Goal: Task Accomplishment & Management: Complete application form

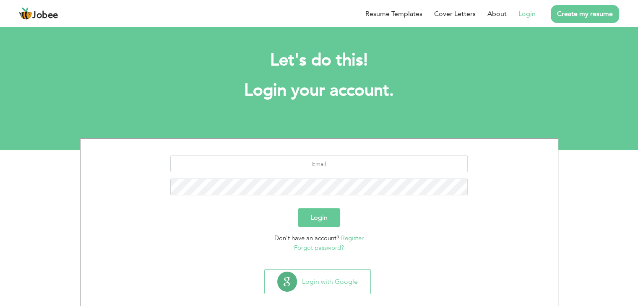
scroll to position [12, 0]
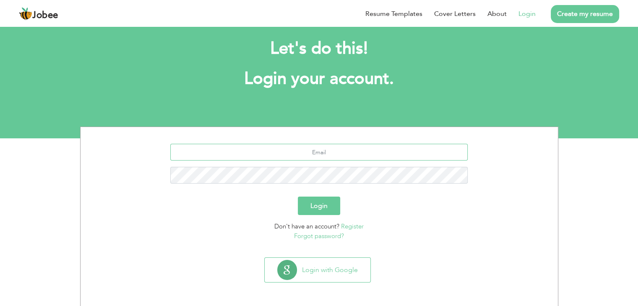
click at [315, 153] on input "text" at bounding box center [319, 152] width 298 height 17
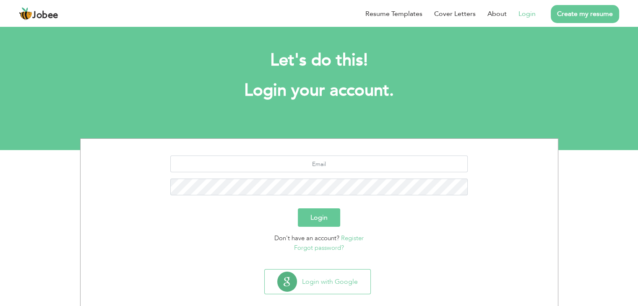
click at [528, 16] on link "Login" at bounding box center [527, 14] width 17 height 10
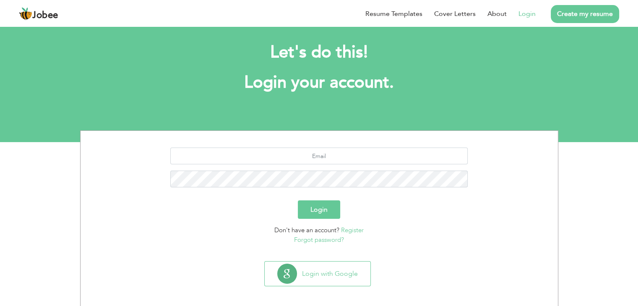
scroll to position [12, 0]
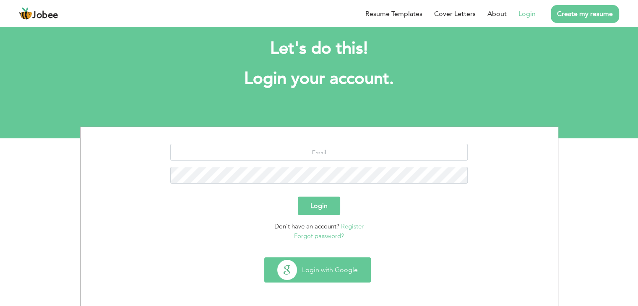
click at [334, 270] on button "Login with Google" at bounding box center [318, 270] width 106 height 24
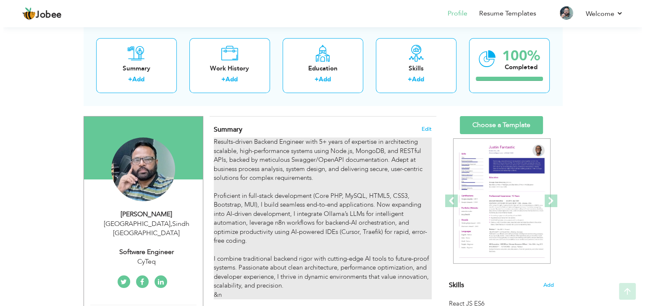
scroll to position [84, 0]
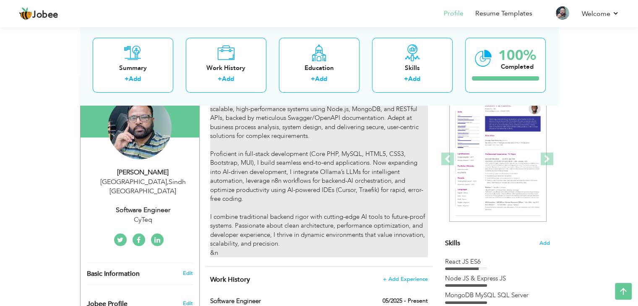
click at [271, 251] on div "Results-driven Backend Engineer with 5+ years of expertise in architecting scal…" at bounding box center [318, 177] width 217 height 162
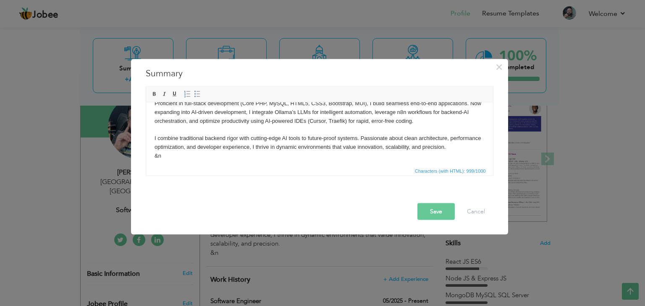
scroll to position [50, 0]
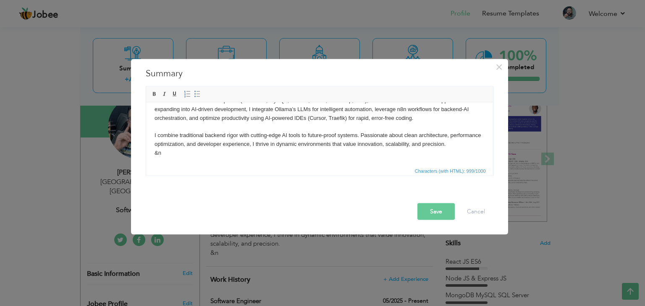
click at [352, 140] on body "Results-driven Backend Engineer with 5+ years of expertise in architecting scal…" at bounding box center [319, 109] width 330 height 96
click at [362, 152] on body "Results-driven Backend Engineer with 5+ years of expertise in architecting scal…" at bounding box center [319, 109] width 330 height 96
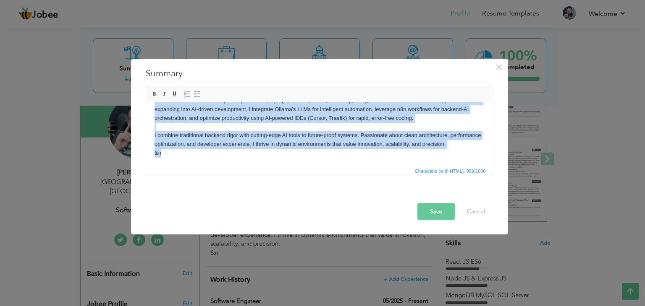
copy body "Results-driven Backend Engineer with 5+ years of expertise in architecting scal…"
click at [204, 146] on body "Results-driven Backend Engineer with 5+ years of expertise in architecting scal…" at bounding box center [319, 109] width 330 height 96
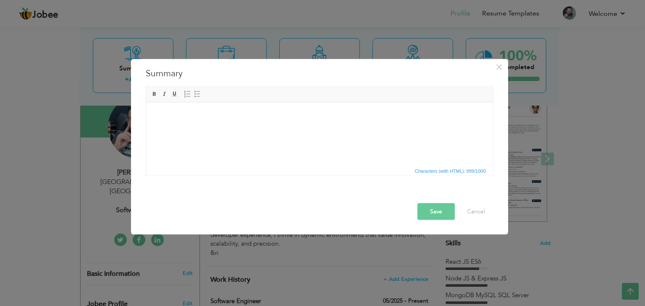
scroll to position [0, 0]
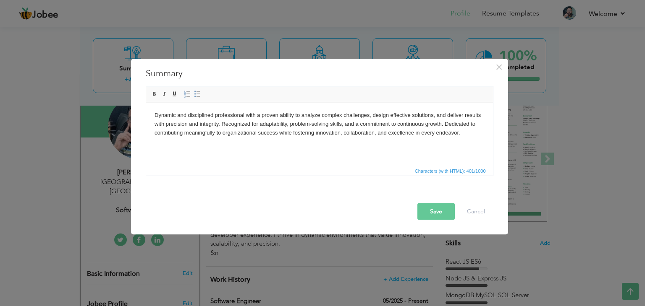
click at [246, 118] on body "Dynamic and disciplined professional with a proven ability to analyze complex c…" at bounding box center [319, 124] width 330 height 26
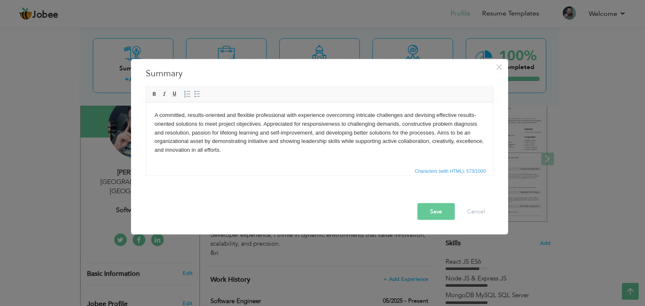
click at [433, 209] on button "Save" at bounding box center [435, 212] width 37 height 17
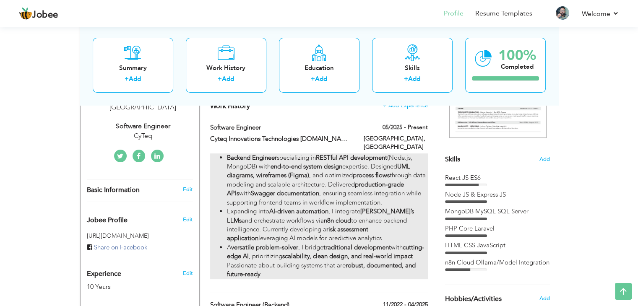
scroll to position [210, 0]
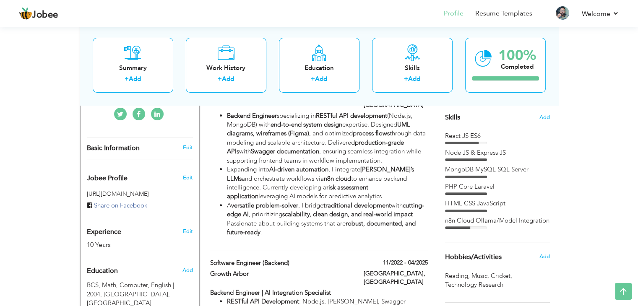
click at [478, 163] on div "React JS ES6 Node JS & Express JS MongoDB MySQL SQL Server" at bounding box center [497, 181] width 105 height 98
click at [545, 119] on span "Add" at bounding box center [544, 118] width 11 height 8
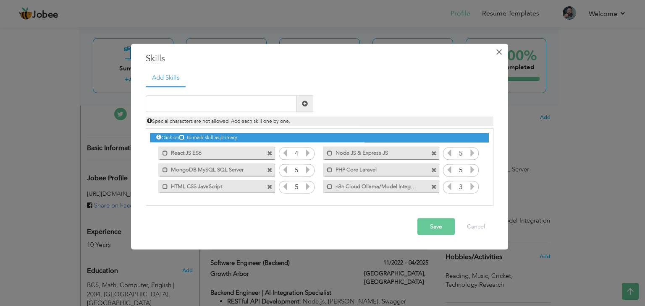
click at [497, 50] on span "×" at bounding box center [498, 51] width 7 height 15
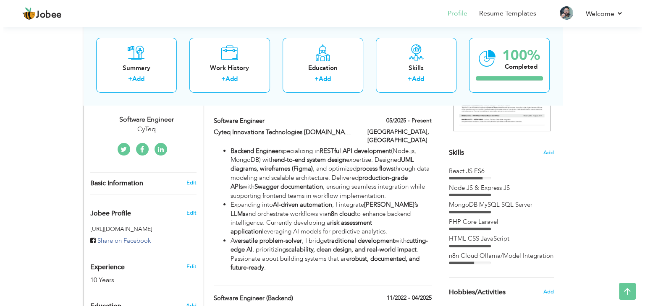
scroll to position [168, 0]
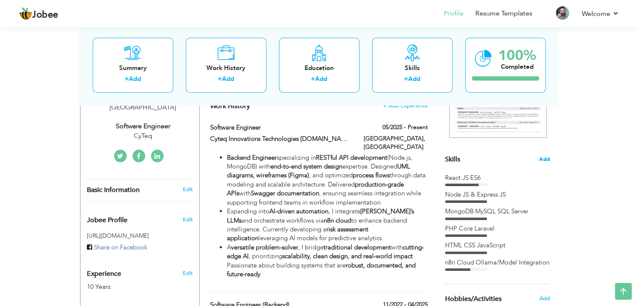
click at [544, 156] on span "Add" at bounding box center [544, 160] width 11 height 8
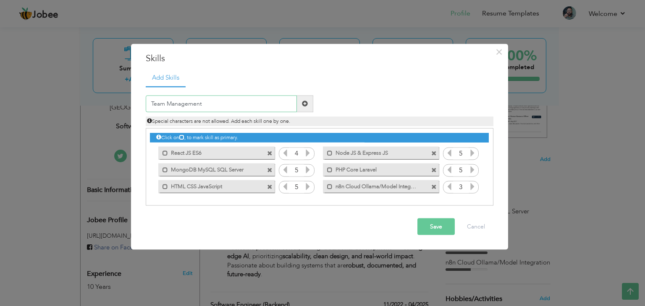
type input "Team Management"
click at [306, 101] on span at bounding box center [305, 104] width 6 height 6
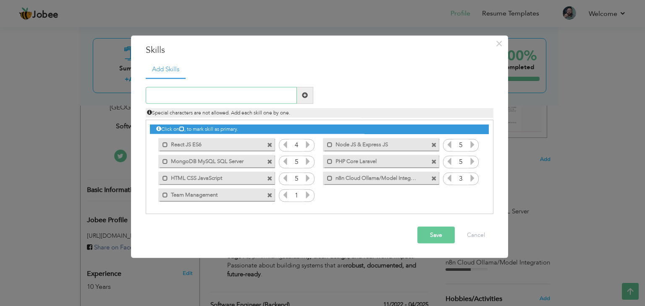
click at [216, 94] on input "text" at bounding box center [221, 95] width 151 height 17
type input "JIRA"
click at [302, 95] on span at bounding box center [305, 95] width 6 height 6
click at [245, 93] on input "text" at bounding box center [221, 95] width 151 height 17
type input "SDLC"
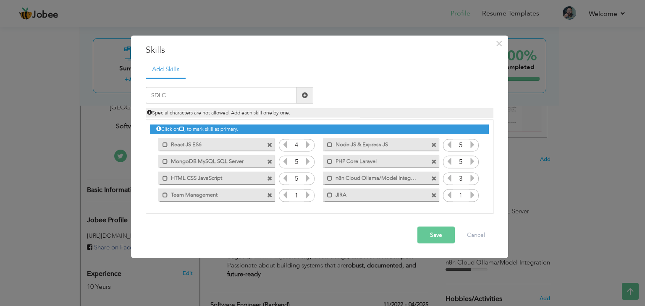
click at [305, 94] on span at bounding box center [305, 95] width 6 height 6
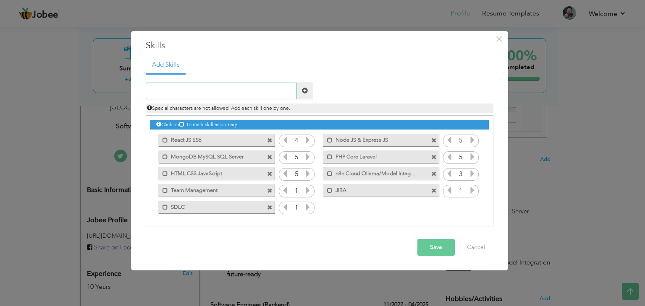
click at [231, 91] on input "text" at bounding box center [221, 91] width 151 height 17
type input "Client Communication"
click at [307, 88] on span at bounding box center [305, 91] width 6 height 6
click at [233, 84] on input "text" at bounding box center [221, 91] width 151 height 17
type input "Task Management"
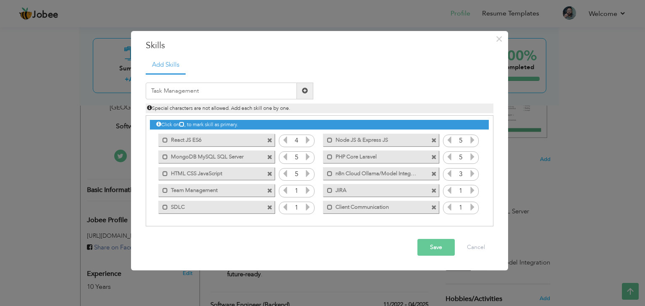
click at [302, 91] on span at bounding box center [305, 91] width 6 height 6
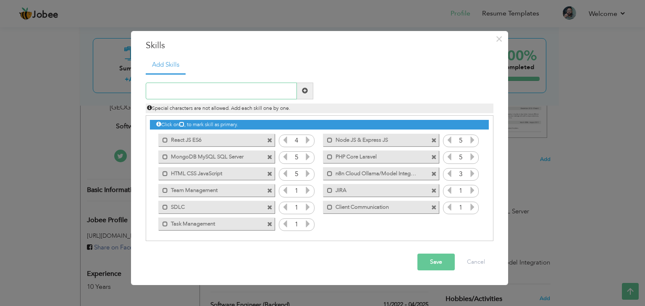
click at [265, 94] on input "text" at bounding box center [221, 91] width 151 height 17
type input "Problem Solving"
click at [307, 92] on span at bounding box center [305, 91] width 6 height 6
click at [225, 89] on input "text" at bounding box center [221, 91] width 151 height 17
type input "A"
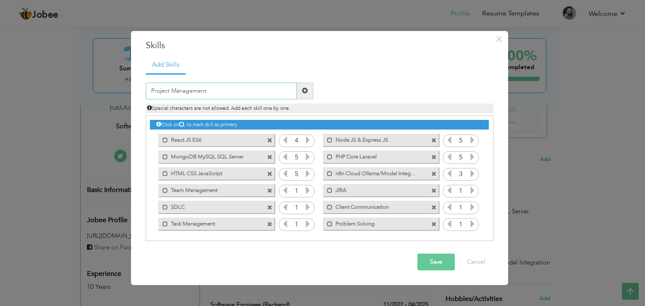
type input "Project Management"
click at [309, 93] on span at bounding box center [305, 91] width 16 height 17
click at [309, 157] on icon at bounding box center [308, 157] width 8 height 8
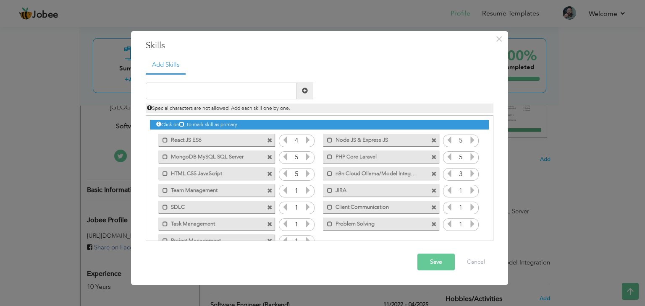
click at [306, 157] on icon at bounding box center [308, 157] width 8 height 8
click at [309, 192] on icon at bounding box center [308, 191] width 8 height 8
click at [306, 207] on icon at bounding box center [308, 208] width 8 height 8
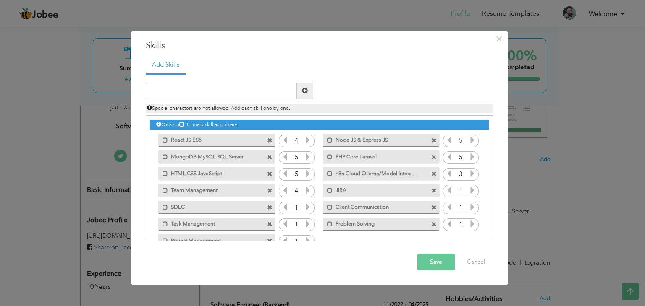
click at [306, 207] on icon at bounding box center [308, 208] width 8 height 8
click at [282, 207] on icon at bounding box center [285, 208] width 8 height 8
click at [307, 225] on icon at bounding box center [308, 224] width 8 height 8
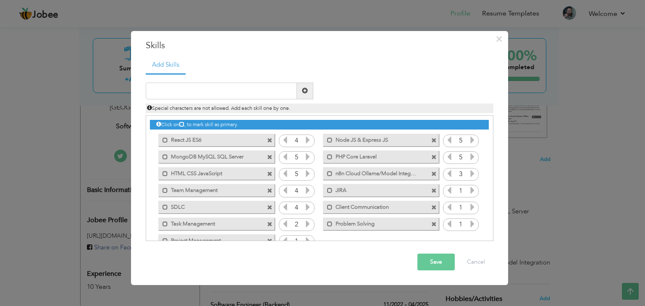
click at [307, 225] on icon at bounding box center [308, 224] width 8 height 8
click at [307, 224] on icon at bounding box center [308, 224] width 8 height 8
click at [469, 190] on icon at bounding box center [472, 191] width 8 height 8
click at [470, 188] on icon at bounding box center [472, 191] width 8 height 8
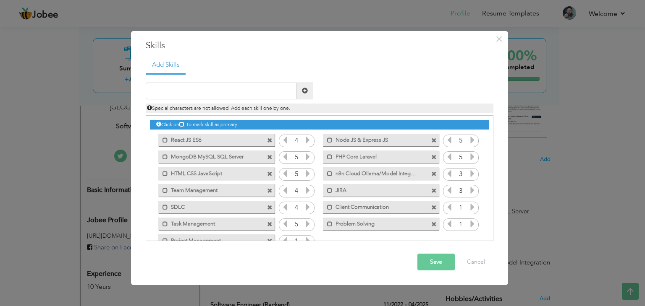
click at [471, 207] on icon at bounding box center [472, 208] width 8 height 8
click at [448, 209] on icon at bounding box center [449, 208] width 8 height 8
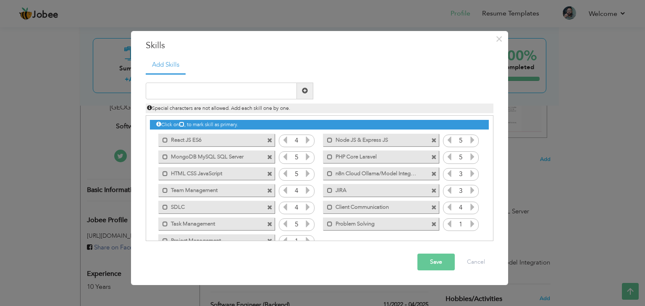
click at [471, 224] on icon at bounding box center [472, 224] width 8 height 8
click at [449, 224] on icon at bounding box center [449, 224] width 8 height 8
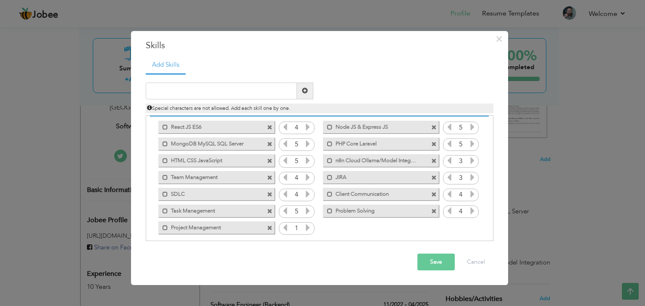
scroll to position [18, 0]
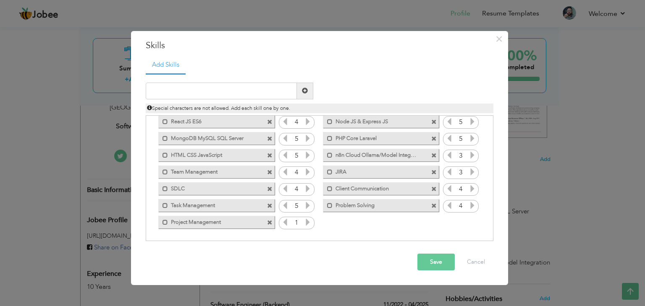
click at [309, 222] on icon at bounding box center [308, 223] width 8 height 8
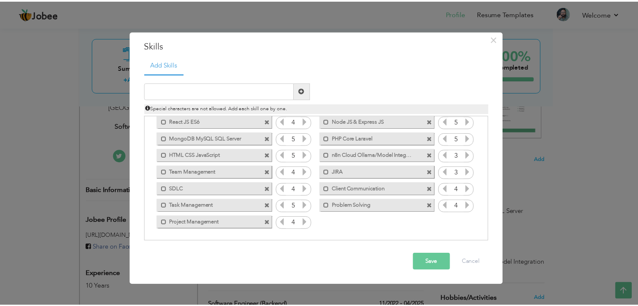
scroll to position [0, 0]
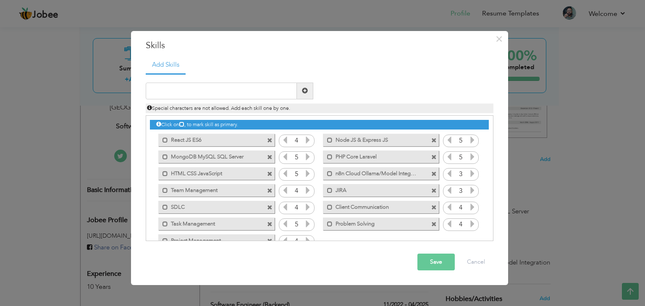
click at [430, 267] on button "Save" at bounding box center [435, 262] width 37 height 17
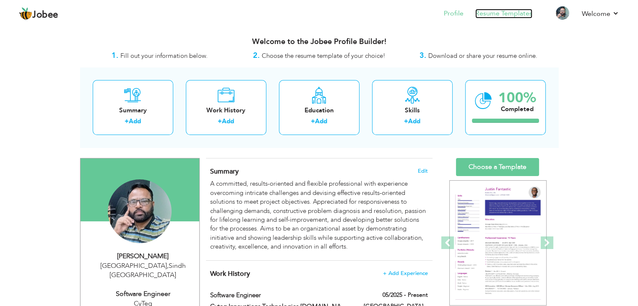
click at [493, 17] on link "Resume Templates" at bounding box center [503, 14] width 57 height 10
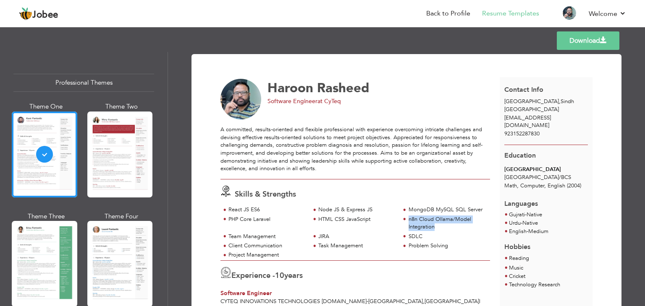
drag, startPoint x: 435, startPoint y: 227, endPoint x: 405, endPoint y: 220, distance: 31.0
click at [405, 220] on div "n8n Cloud Ollama/Model Integration" at bounding box center [445, 224] width 90 height 17
click at [415, 218] on div "n8n Cloud Ollama/Model Integration" at bounding box center [446, 224] width 77 height 16
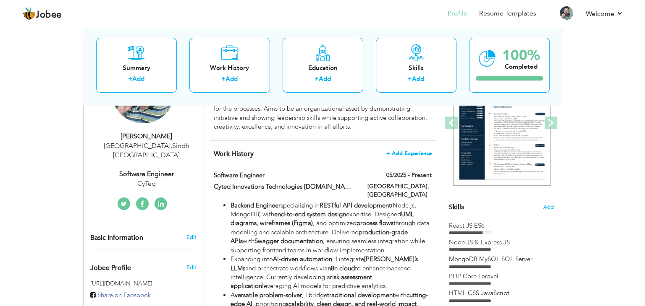
scroll to position [126, 0]
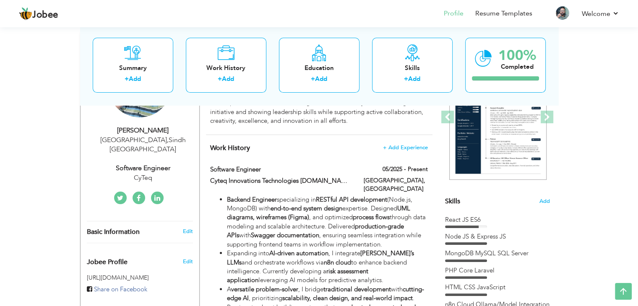
click at [475, 232] on div "Node JS & Express JS" at bounding box center [497, 236] width 105 height 9
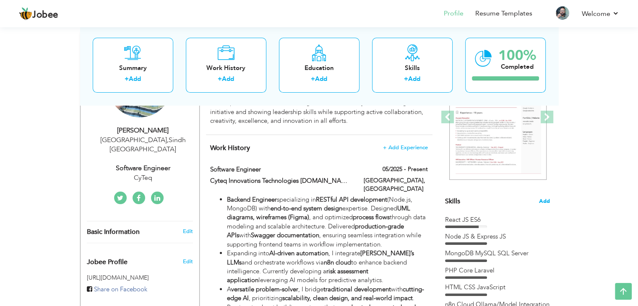
click at [541, 201] on span "Add" at bounding box center [544, 202] width 11 height 8
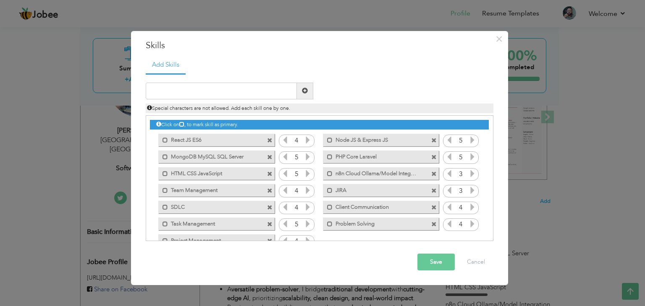
click at [410, 172] on label "n8n Cloud Ollama/Model Integration" at bounding box center [374, 172] width 85 height 10
click at [431, 176] on span at bounding box center [433, 174] width 5 height 5
click at [244, 90] on input "text" at bounding box center [221, 91] width 151 height 17
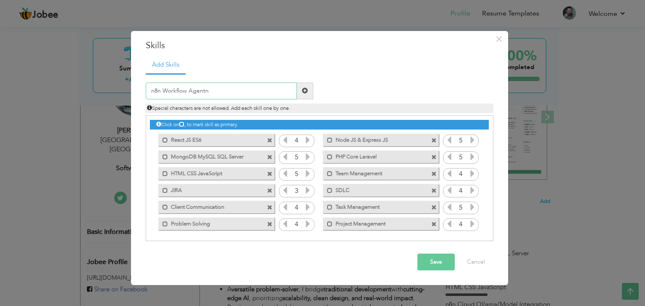
type input "n8n Workflow Agent"
type input "Ollama"
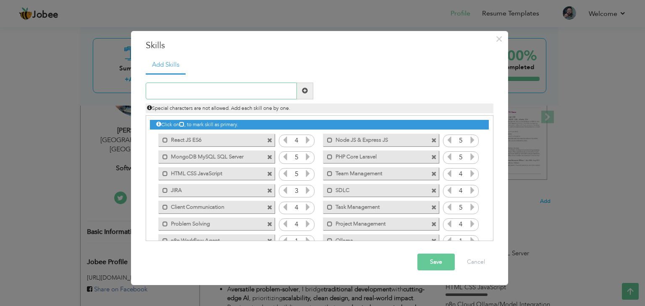
scroll to position [18, 0]
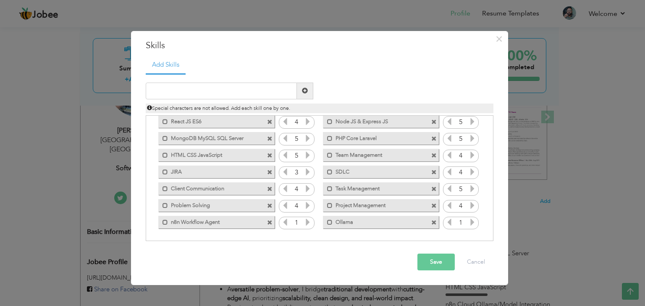
click at [305, 222] on icon at bounding box center [308, 223] width 8 height 8
click at [306, 222] on icon at bounding box center [308, 223] width 8 height 8
click at [469, 220] on icon at bounding box center [472, 223] width 8 height 8
click at [431, 266] on button "Save" at bounding box center [435, 262] width 37 height 17
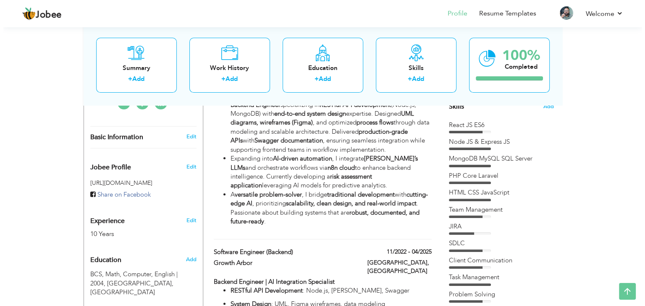
scroll to position [220, 0]
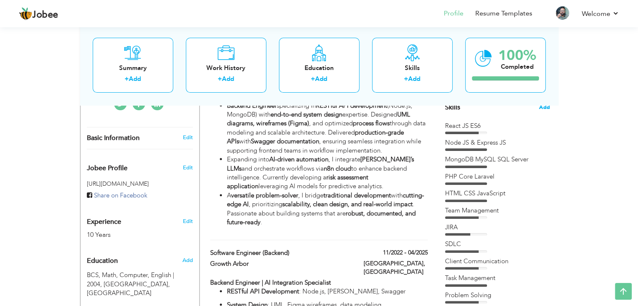
click at [548, 106] on span "Add" at bounding box center [544, 108] width 11 height 8
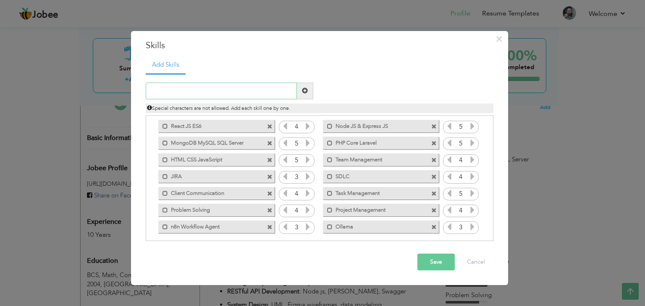
scroll to position [15, 0]
click at [433, 269] on button "Save" at bounding box center [435, 262] width 37 height 17
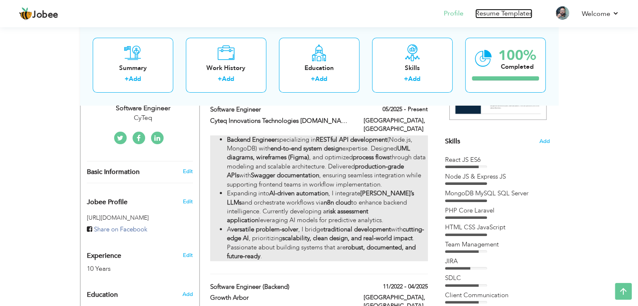
scroll to position [86, 0]
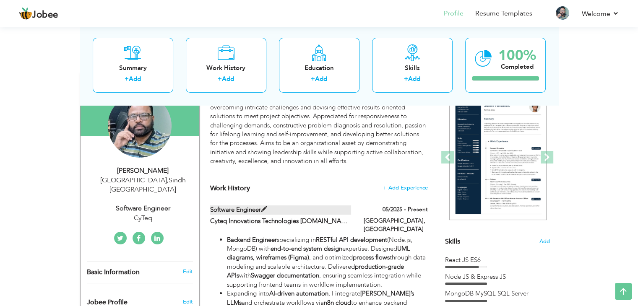
click at [264, 209] on span at bounding box center [264, 209] width 6 height 6
type input "Software Engineer"
type input "Cyteq Innovations Technologies [DOMAIN_NAME]"
type input "05/2025"
type input "[GEOGRAPHIC_DATA]"
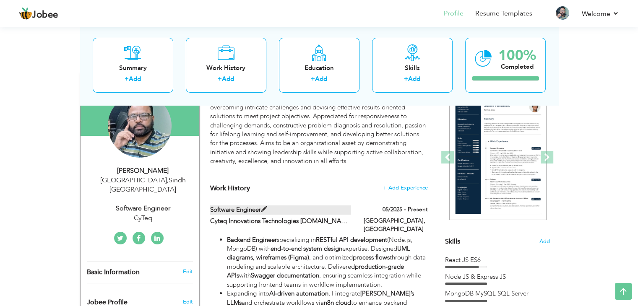
type input "[GEOGRAPHIC_DATA]"
checkbox input "true"
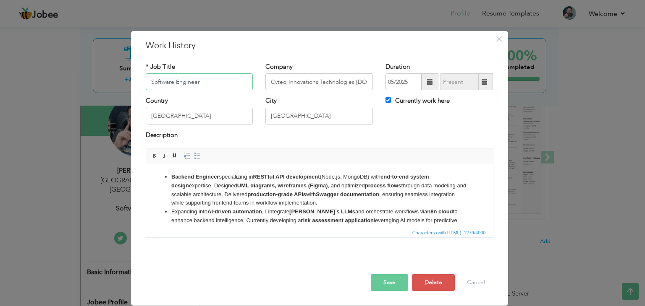
click at [152, 84] on input "Software Engineer" at bounding box center [199, 81] width 107 height 17
click at [207, 88] on input "Software Engineer" at bounding box center [199, 81] width 107 height 17
click at [397, 287] on button "Save" at bounding box center [389, 282] width 37 height 17
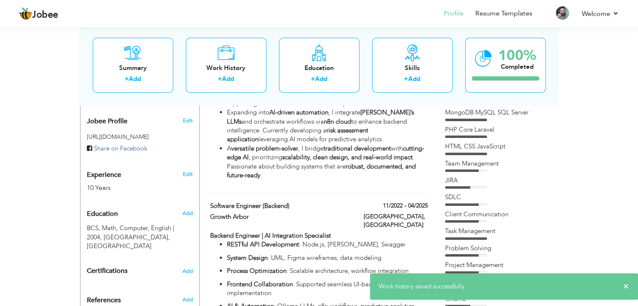
scroll to position [268, 0]
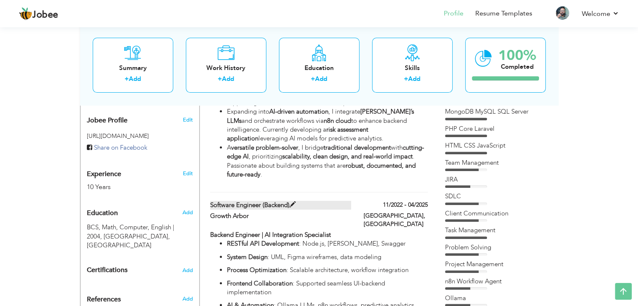
click at [293, 202] on span at bounding box center [293, 205] width 6 height 6
type input "Software Engineer (Backend)"
type input "Growth Arbor"
type input "11/2022"
type input "04/2025"
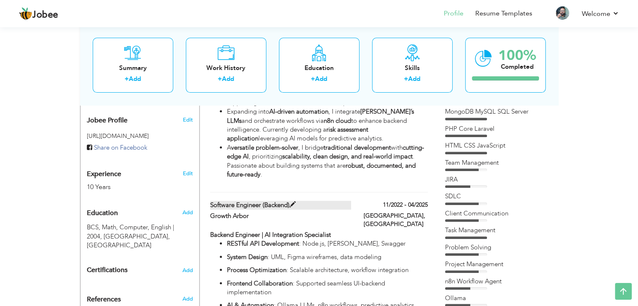
checkbox input "false"
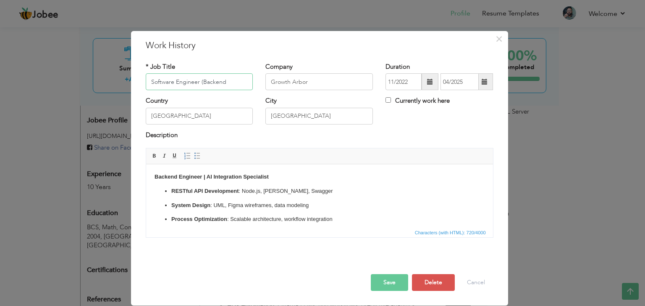
click at [203, 81] on input "Software Engineer (Backend" at bounding box center [199, 81] width 107 height 17
type input "Software Engineer - Backend"
click at [394, 282] on button "Save" at bounding box center [389, 282] width 37 height 17
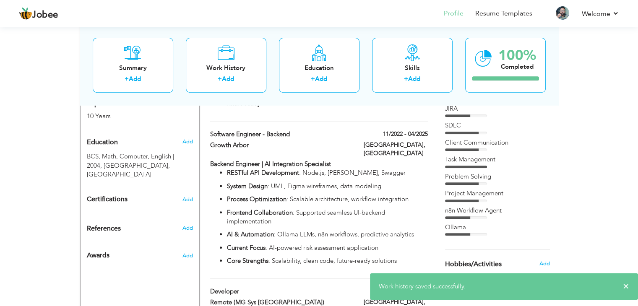
scroll to position [337, 0]
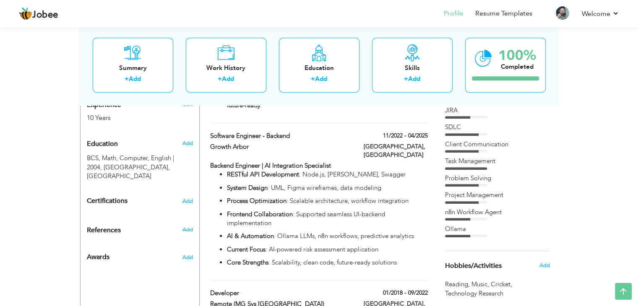
click at [338, 180] on ul "RESTful API Development : Node.js, MongoDB, Swagger System Design : UML, Figma …" at bounding box center [318, 218] width 217 height 97
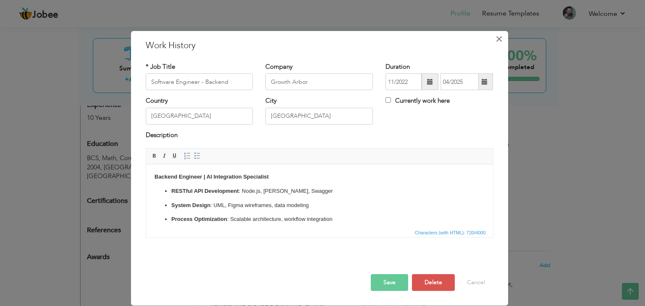
click at [501, 39] on span "×" at bounding box center [498, 38] width 7 height 15
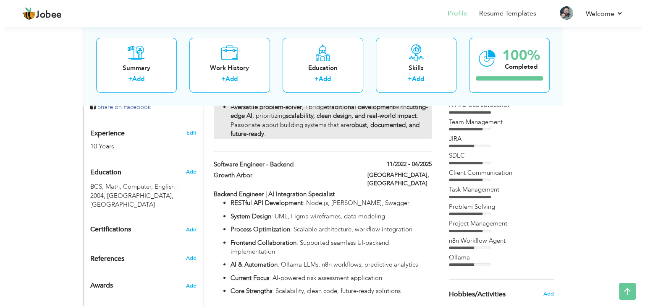
scroll to position [310, 0]
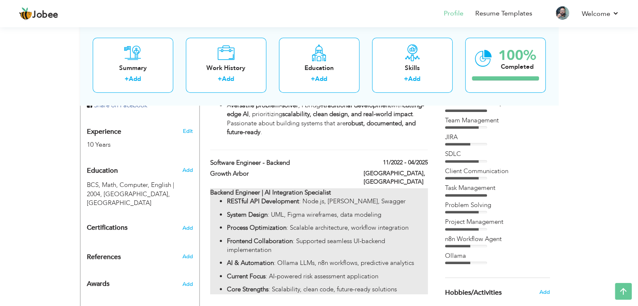
click at [318, 237] on p "Frontend Collaboration : Supported seamless UI-backend implementation" at bounding box center [327, 246] width 201 height 18
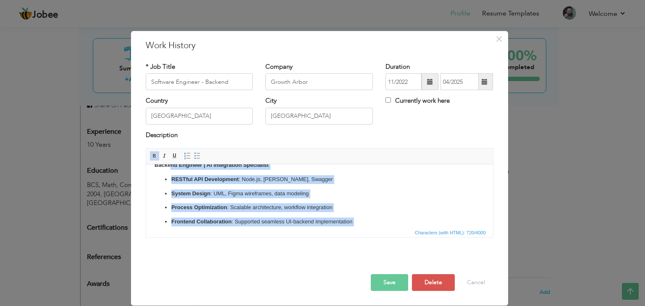
scroll to position [0, 0]
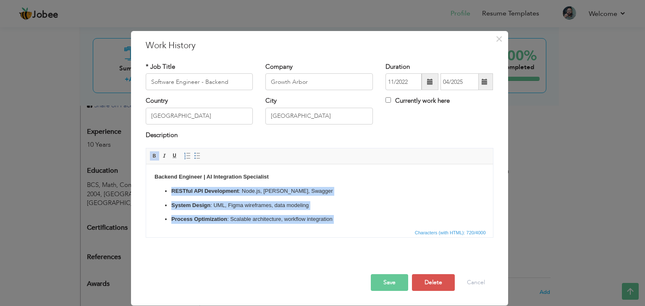
drag, startPoint x: 349, startPoint y: 218, endPoint x: 163, endPoint y: 191, distance: 187.4
click at [163, 191] on ul "RESTful API Development : Node.js, MongoDB, Swagger System Design : UML, Figma …" at bounding box center [319, 234] width 330 height 94
click at [157, 157] on span at bounding box center [154, 156] width 7 height 7
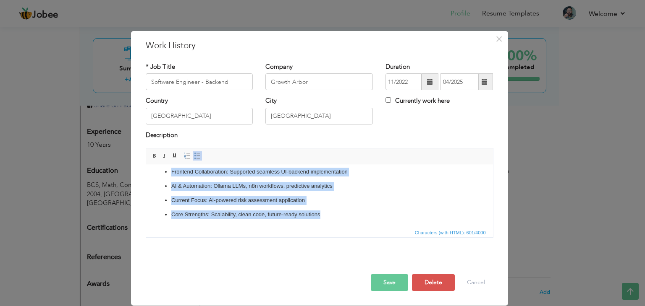
scroll to position [60, 0]
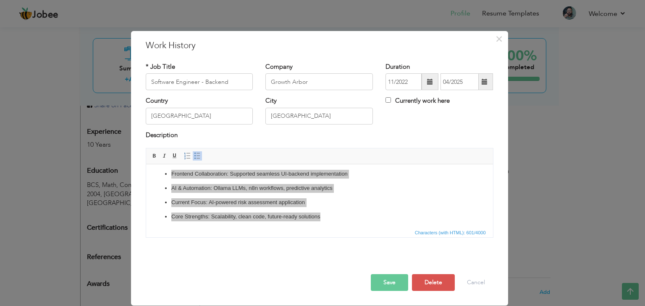
click at [377, 236] on span "Characters (with HTML): 601/4000" at bounding box center [319, 232] width 347 height 10
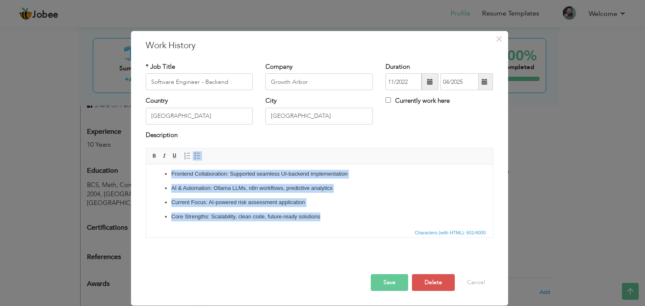
click at [352, 217] on p "Core Strengths : Scalability, clean code, future-ready solutions" at bounding box center [319, 217] width 296 height 9
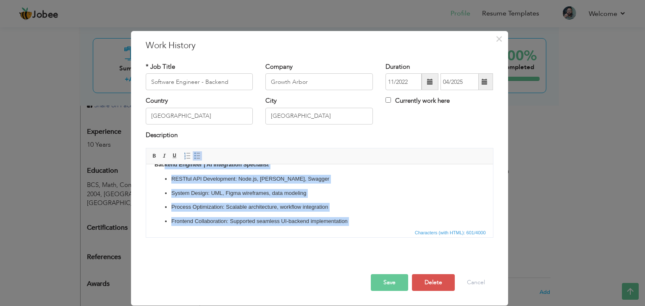
scroll to position [0, 0]
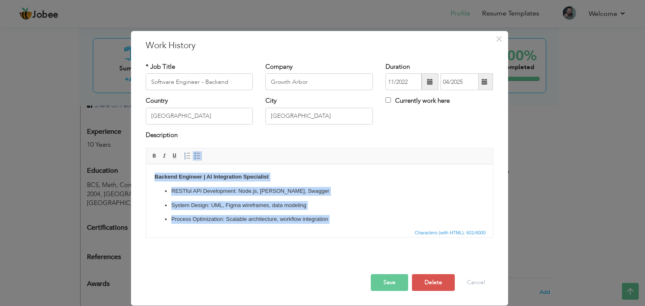
drag, startPoint x: 352, startPoint y: 217, endPoint x: 149, endPoint y: 176, distance: 207.0
click at [149, 176] on html "Backend Engineer | AI Integration Specialist RESTful API Development : Node.js,…" at bounding box center [319, 226] width 347 height 125
copy body "Backend Engineer | AI Integration Specialist RESTful API Development : Node.js,…"
click at [355, 210] on ul "RESTful API Development : Node.js, MongoDB, Swagger System Design : UML, Figma …" at bounding box center [319, 234] width 330 height 94
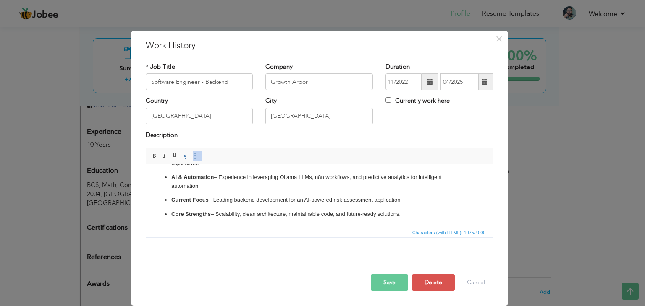
scroll to position [82, 0]
click at [402, 283] on button "Save" at bounding box center [389, 282] width 37 height 17
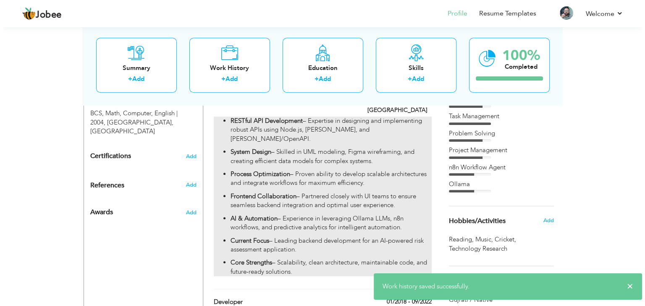
scroll to position [381, 0]
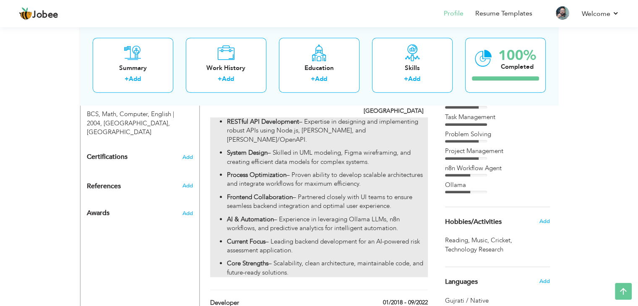
click at [342, 187] on ul "RESTful API Development – Expertise in designing and implementing robust APIs u…" at bounding box center [318, 197] width 217 height 160
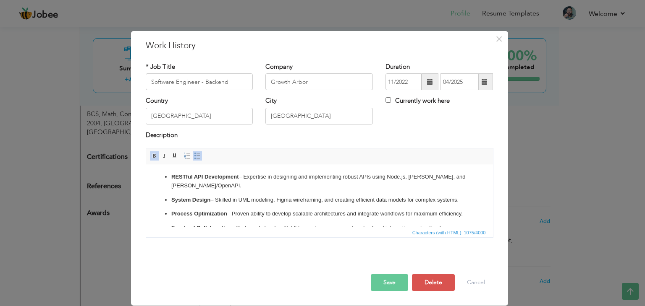
drag, startPoint x: 219, startPoint y: 227, endPoint x: 132, endPoint y: 159, distance: 110.1
click at [146, 164] on html "RESTful API Development – Expertise in designing and implementing robust APIs u…" at bounding box center [319, 232] width 347 height 137
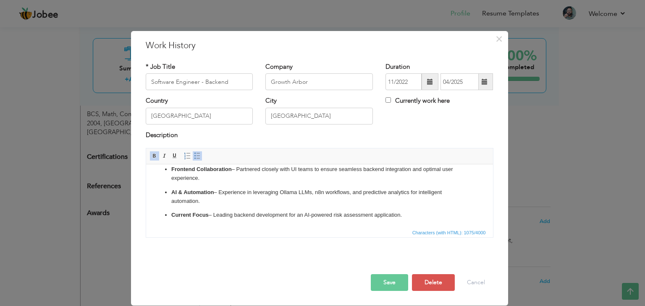
scroll to position [82, 0]
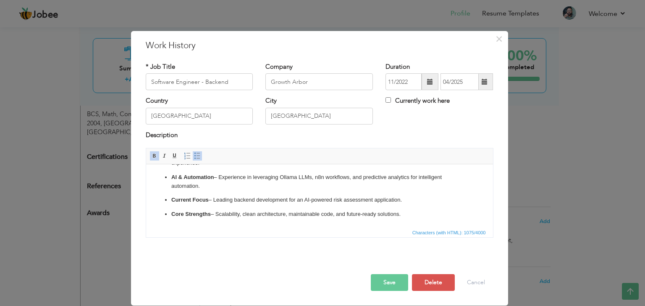
click at [303, 198] on p "Current Focus – Leading backend development for an AI-powered risk assessment a…" at bounding box center [319, 200] width 296 height 9
click at [195, 160] on link "Insert/Remove Bulleted List" at bounding box center [197, 155] width 9 height 9
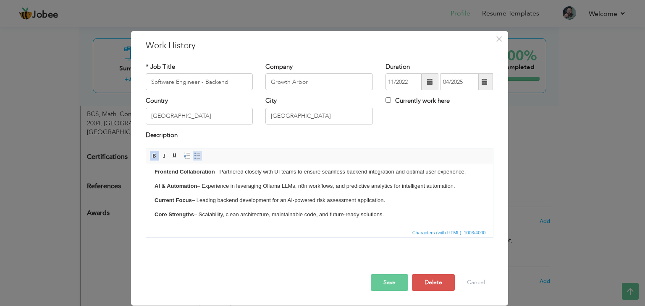
scroll to position [47, 0]
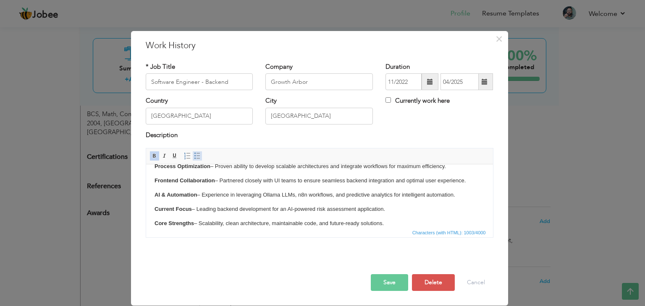
click at [195, 160] on link "Insert/Remove Bulleted List" at bounding box center [197, 155] width 9 height 9
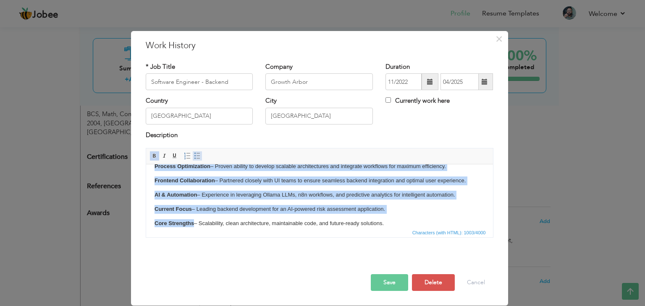
scroll to position [50, 0]
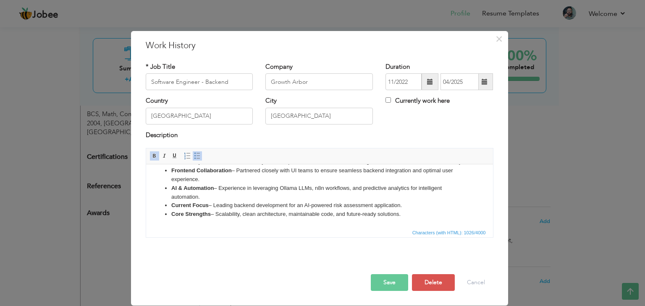
click at [391, 287] on button "Save" at bounding box center [389, 282] width 37 height 17
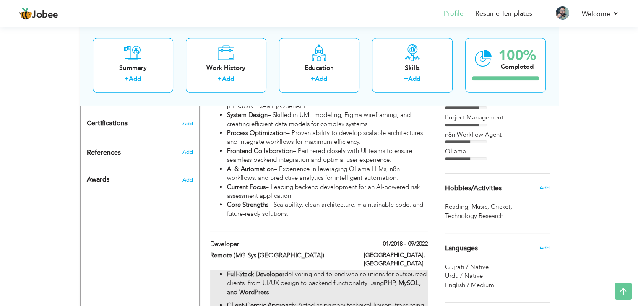
scroll to position [403, 0]
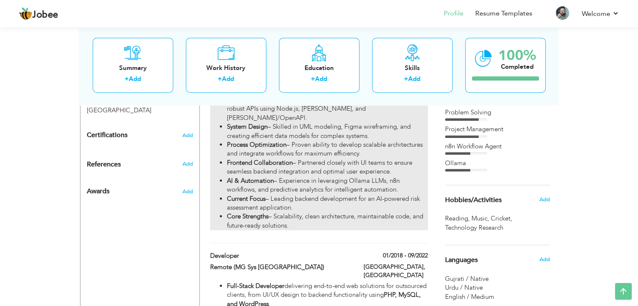
click at [337, 212] on li "Core Strengths – Scalability, clean architecture, maintainable code, and future…" at bounding box center [327, 221] width 201 height 18
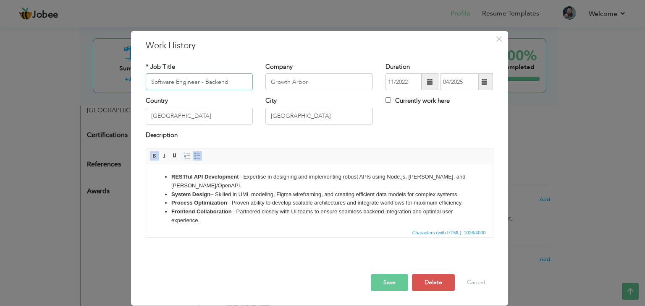
click at [196, 155] on span at bounding box center [197, 156] width 7 height 7
click at [197, 155] on span at bounding box center [197, 156] width 7 height 7
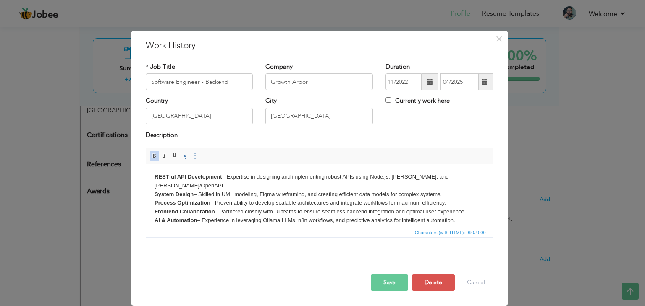
click at [391, 279] on button "Save" at bounding box center [389, 282] width 37 height 17
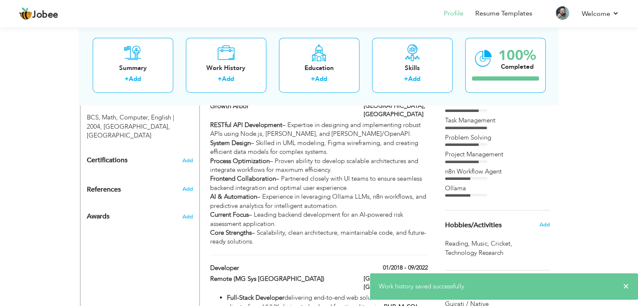
scroll to position [368, 0]
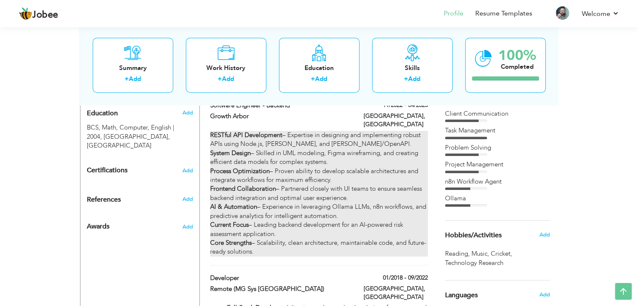
click at [341, 173] on div "RESTful API Development – Expertise in designing and implementing robust APIs u…" at bounding box center [318, 194] width 217 height 126
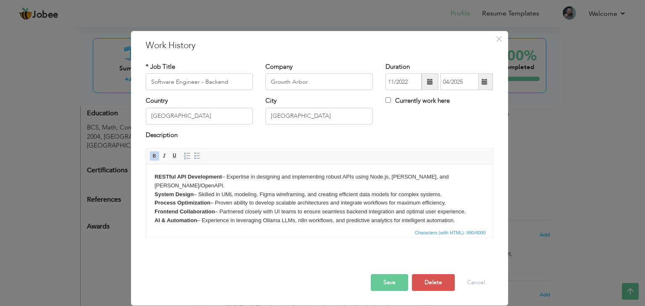
click at [173, 176] on strong "RESTful API Development" at bounding box center [188, 177] width 68 height 6
click at [175, 177] on strong "RESTful API Development" at bounding box center [188, 177] width 68 height 6
drag, startPoint x: 175, startPoint y: 177, endPoint x: 147, endPoint y: 178, distance: 28.1
click at [147, 178] on html "RESTful API Development – Expertise in designing and implementing robust APIs u…" at bounding box center [319, 207] width 347 height 86
click at [388, 277] on button "Save" at bounding box center [389, 282] width 37 height 17
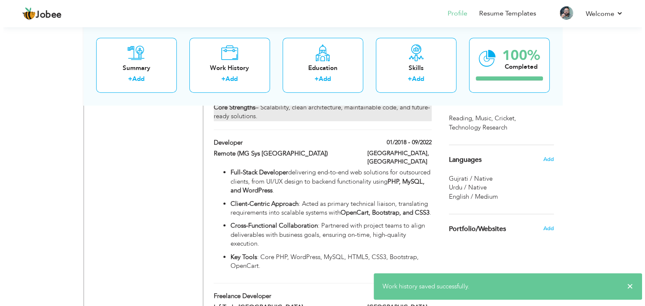
scroll to position [504, 0]
click at [276, 177] on strong "PHP, MySQL, and WordPress" at bounding box center [324, 185] width 194 height 17
type input "Developer"
type input "Remote (MG Sys [GEOGRAPHIC_DATA])"
type input "01/2018"
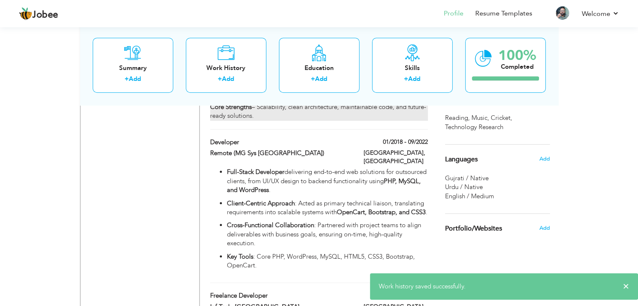
type input "09/2022"
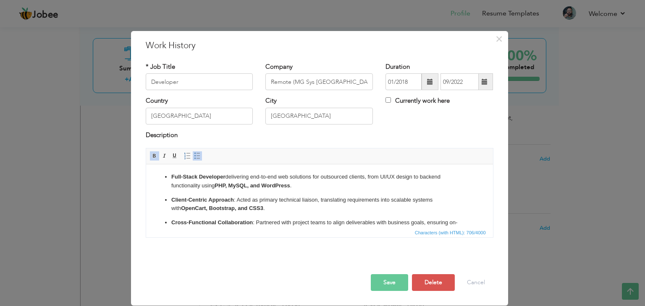
click at [335, 209] on p "Client-Centric Approach : Acted as primary technical liaison, translating requi…" at bounding box center [319, 205] width 296 height 18
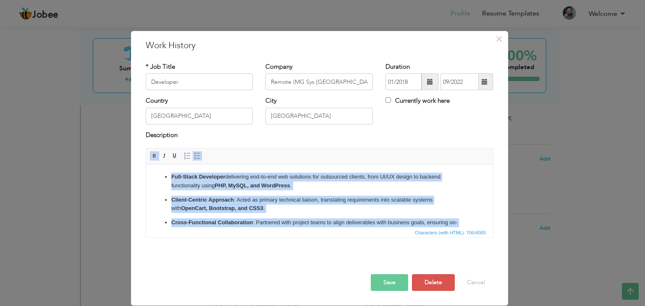
copy ul "Full-Stack Developer delivering end-to-end web solutions for outsourced clients…"
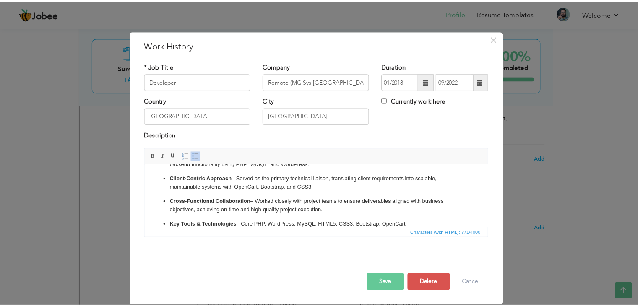
scroll to position [0, 0]
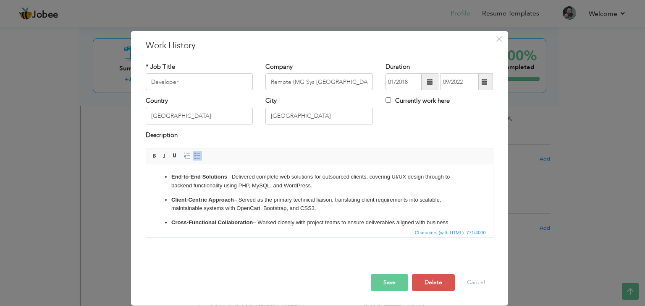
click at [273, 196] on p "Client-Centric Approach – Served as the primary technical liaison, translating …" at bounding box center [319, 205] width 296 height 18
click at [196, 154] on span at bounding box center [197, 156] width 7 height 7
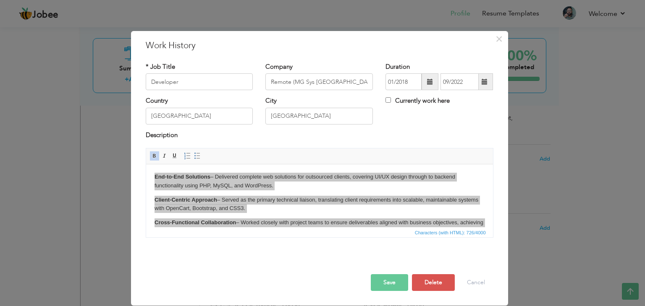
click at [393, 283] on button "Save" at bounding box center [389, 282] width 37 height 17
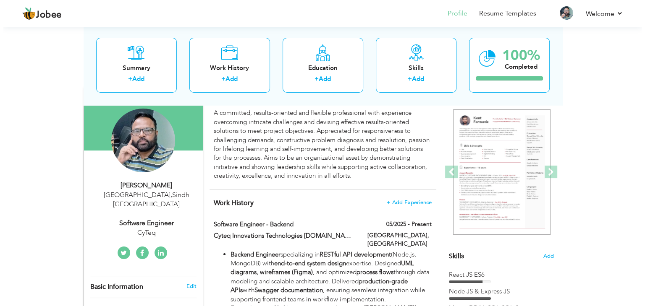
scroll to position [168, 0]
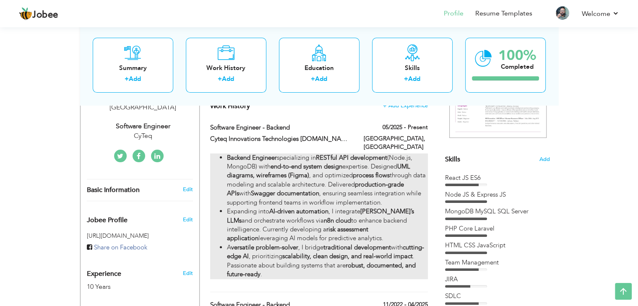
click at [331, 198] on li "Backend Engineer specializing in RESTful API development (Node.js, MongoDB) wit…" at bounding box center [327, 181] width 201 height 54
type input "Software Engineer - Backend"
type input "Cyteq Innovations Technologies [DOMAIN_NAME]"
type input "05/2025"
checkbox input "true"
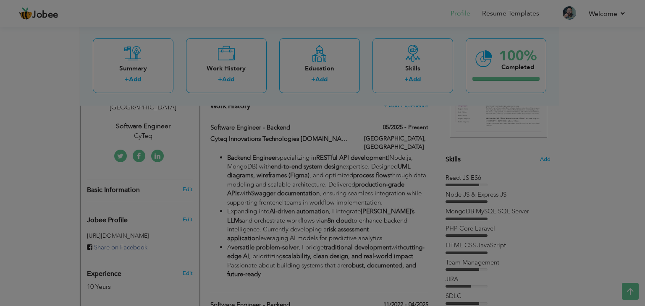
click at [331, 198] on div at bounding box center [322, 153] width 645 height 306
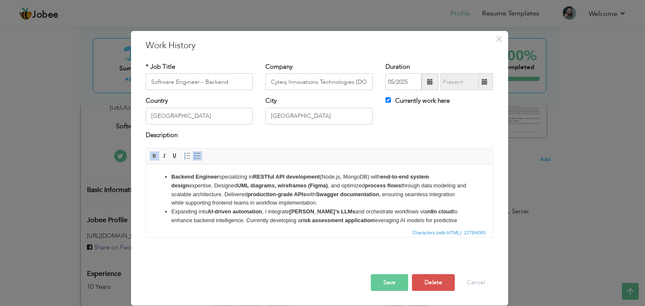
click at [331, 211] on li "Expanding into AI-driven automation , I integrate Ollama’s LLMs and orchestrate…" at bounding box center [319, 221] width 296 height 26
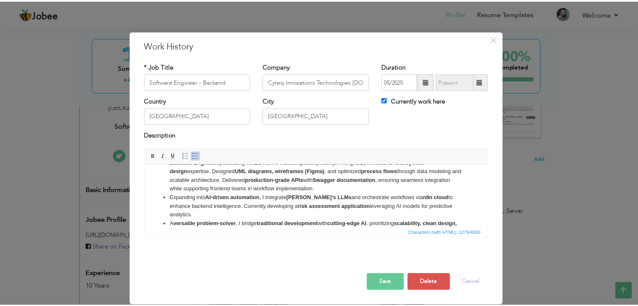
scroll to position [0, 0]
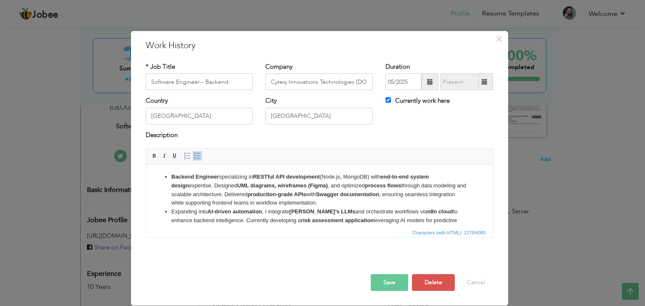
click at [273, 203] on li "Backend Engineer specializing in RESTful API development (Node.js, MongoDB) wit…" at bounding box center [319, 190] width 296 height 35
click at [497, 40] on span "×" at bounding box center [498, 38] width 7 height 15
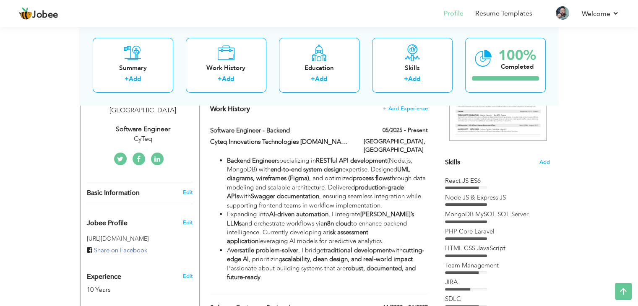
scroll to position [210, 0]
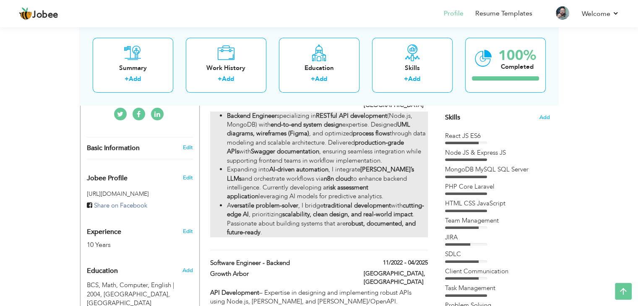
click at [352, 170] on li "Expanding into AI-driven automation , I integrate Ollama’s LLMs and orchestrate…" at bounding box center [327, 183] width 201 height 36
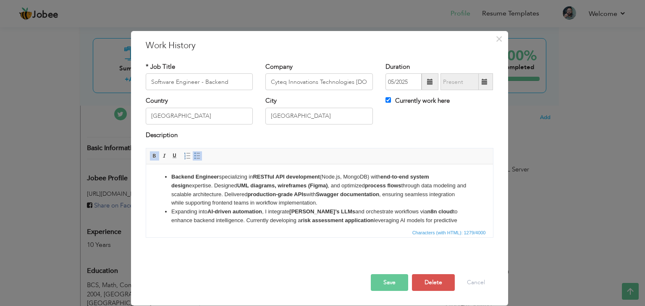
click at [427, 197] on li "Backend Engineer specializing in RESTful API development (Node.js, MongoDB) wit…" at bounding box center [319, 190] width 296 height 35
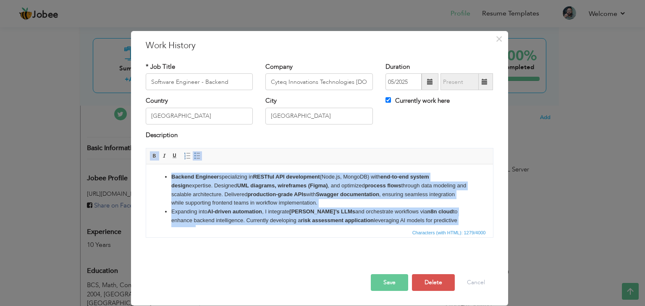
copy ul "Backend Engineer specializing in RESTful API development (Node.js, MongoDB) wit…"
click at [194, 156] on span at bounding box center [197, 156] width 7 height 7
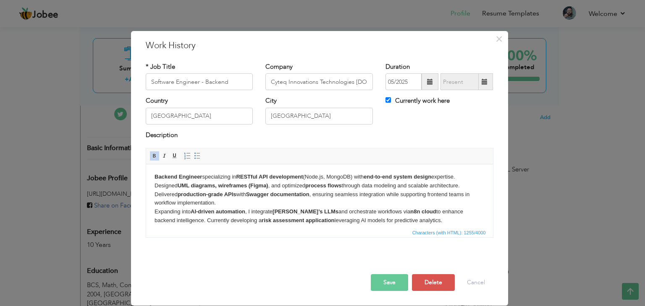
click at [387, 283] on button "Save" at bounding box center [389, 282] width 37 height 17
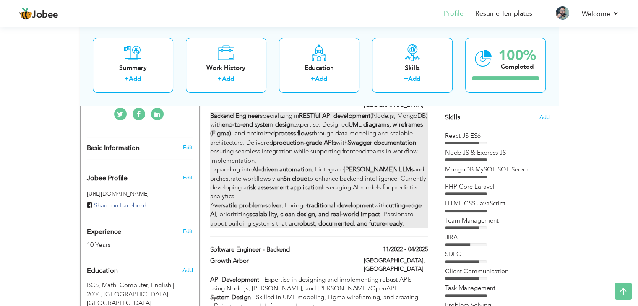
click at [354, 175] on div "Backend Engineer specializing in RESTful API development (Node.js, MongoDB) wit…" at bounding box center [318, 170] width 217 height 117
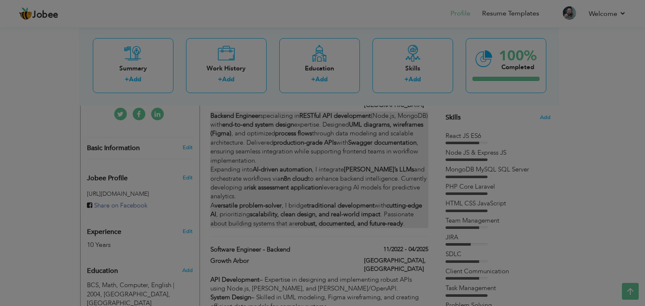
click at [354, 175] on div at bounding box center [322, 153] width 645 height 306
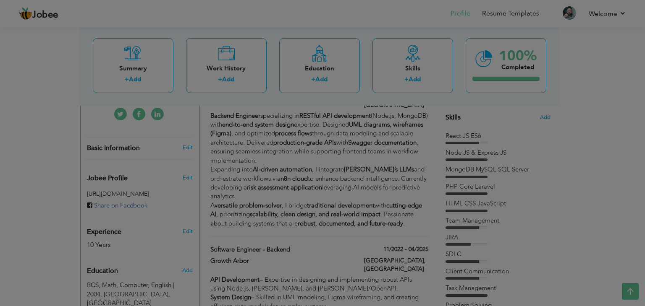
drag, startPoint x: 354, startPoint y: 175, endPoint x: 208, endPoint y: 11, distance: 219.6
click at [0, 0] on body "Backend Engineer specializing in RESTful API development (Node.js, MongoDB) wit…" at bounding box center [0, 0] width 0 height 0
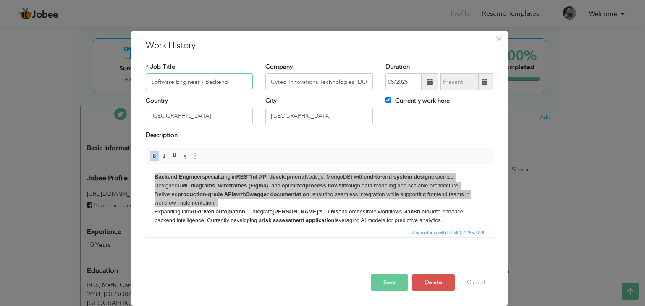
paste input "pecializes in RESTful API development (Node.js, MongoDB) with comprehensive end…"
type input "Specializes in RESTful API development (Node.js, MongoDB) with comprehensive en…"
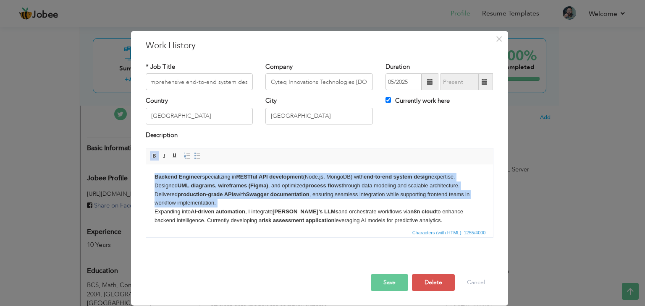
click at [315, 198] on body "Backend Engineer specializing in RESTful API development (Node.js, MongoDB) wit…" at bounding box center [319, 208] width 330 height 70
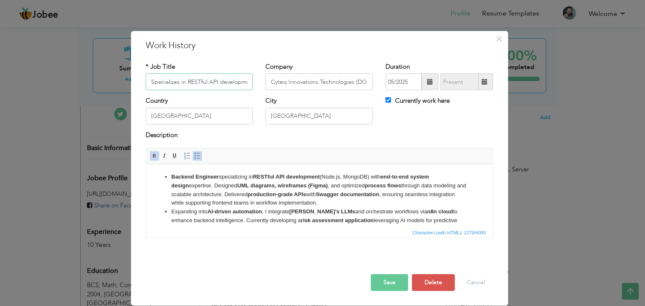
click at [231, 83] on input "Specializes in RESTful API development (Node.js, MongoDB) with comprehensive en…" at bounding box center [199, 81] width 107 height 17
click at [472, 282] on button "Cancel" at bounding box center [475, 282] width 35 height 17
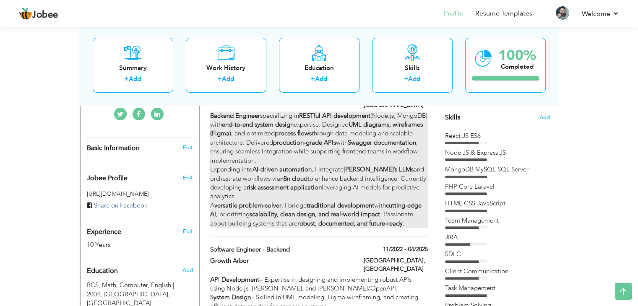
click at [332, 192] on div "Backend Engineer specializing in RESTful API development (Node.js, MongoDB) wit…" at bounding box center [318, 170] width 217 height 117
type input "Software Engineer - Backend"
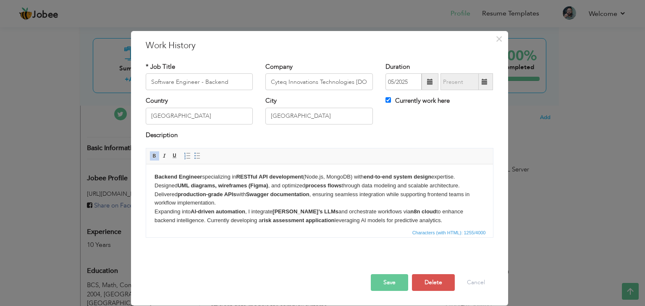
click at [301, 213] on strong "[PERSON_NAME]’s LLMs" at bounding box center [305, 212] width 66 height 6
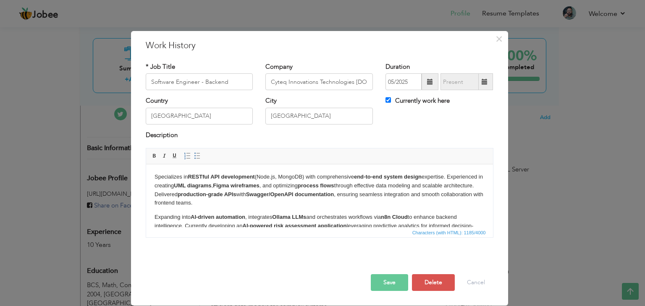
click at [213, 196] on p "Specializes in RESTful API development (Node.js, MongoDB) with comprehensive en…" at bounding box center [319, 190] width 330 height 35
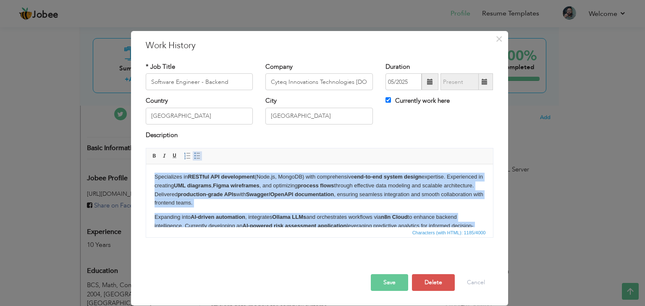
click at [194, 154] on span at bounding box center [197, 156] width 7 height 7
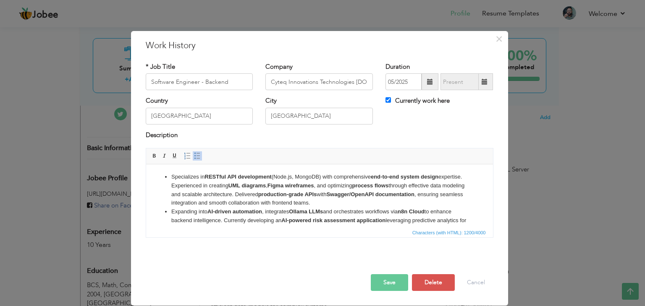
click at [392, 285] on button "Save" at bounding box center [389, 282] width 37 height 17
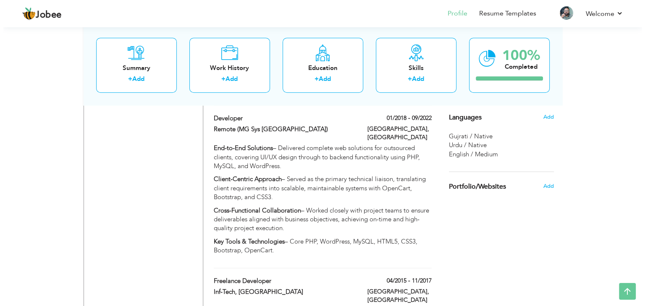
scroll to position [252, 0]
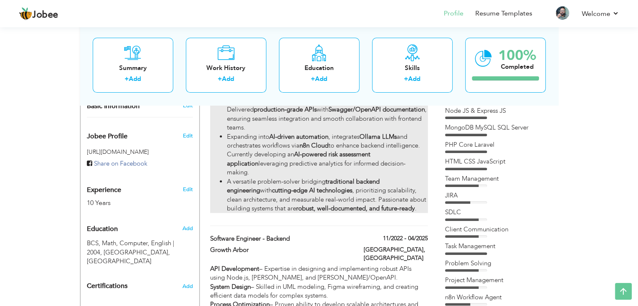
click at [343, 159] on li "Expanding into AI-driven automation , integrates Ollama LLMs and orchestrates w…" at bounding box center [327, 155] width 201 height 45
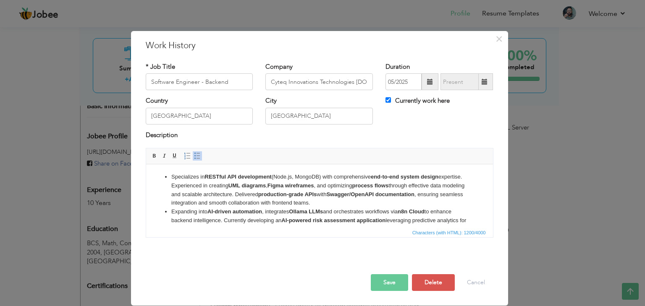
click at [283, 208] on li "Expanding into AI-driven automation , integrates Ollama LLMs and orchestrates w…" at bounding box center [319, 221] width 296 height 26
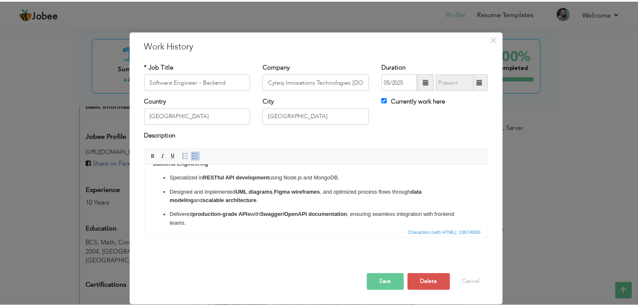
scroll to position [0, 0]
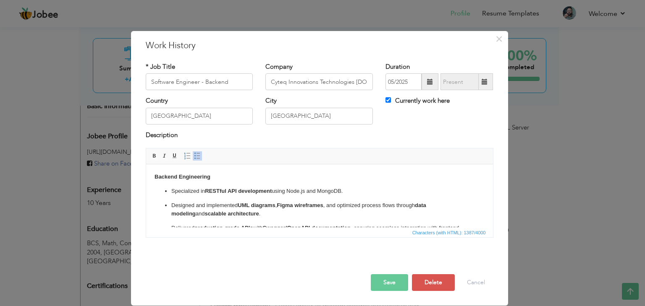
click at [381, 281] on button "Save" at bounding box center [389, 282] width 37 height 17
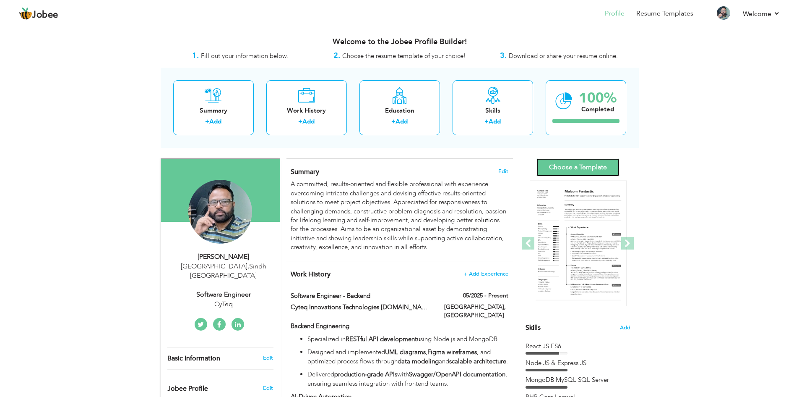
click at [590, 170] on link "Choose a Template" at bounding box center [578, 167] width 83 height 18
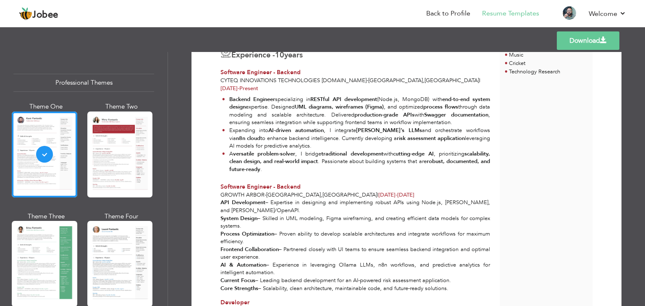
scroll to position [210, 0]
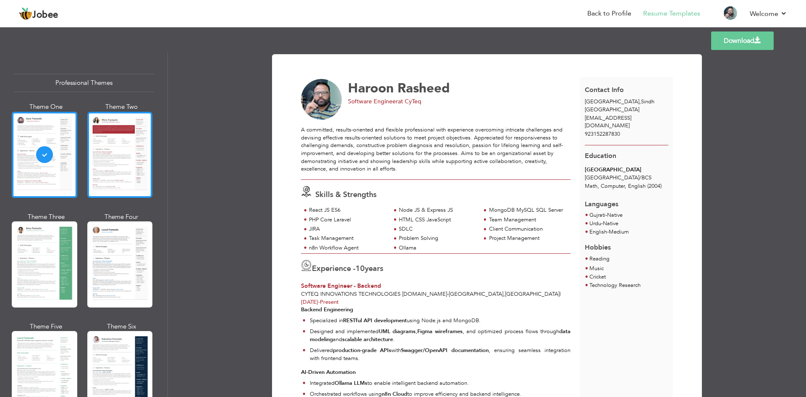
click at [117, 181] on div at bounding box center [119, 155] width 65 height 86
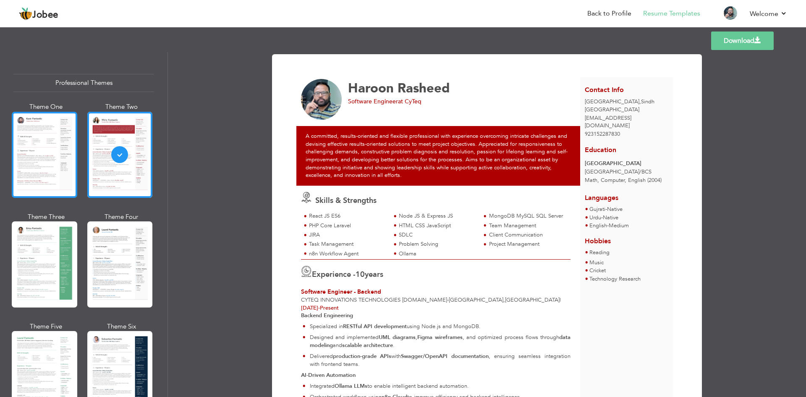
click at [54, 175] on div at bounding box center [44, 155] width 65 height 86
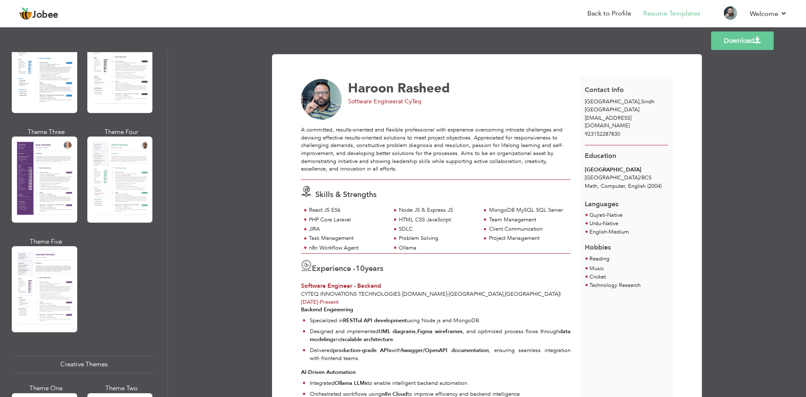
scroll to position [755, 0]
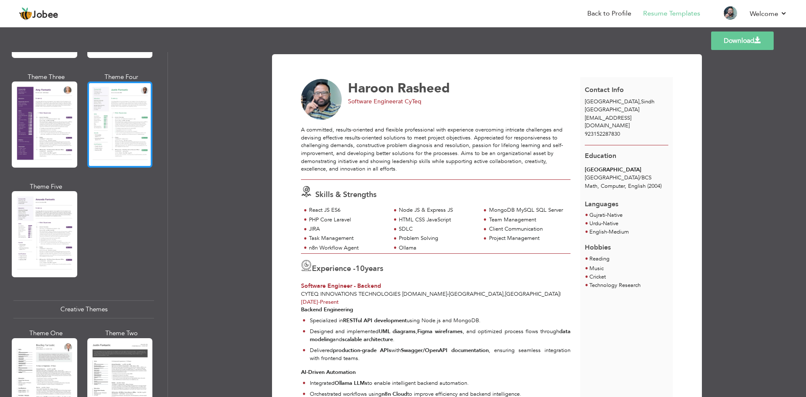
click at [123, 128] on div at bounding box center [119, 124] width 65 height 86
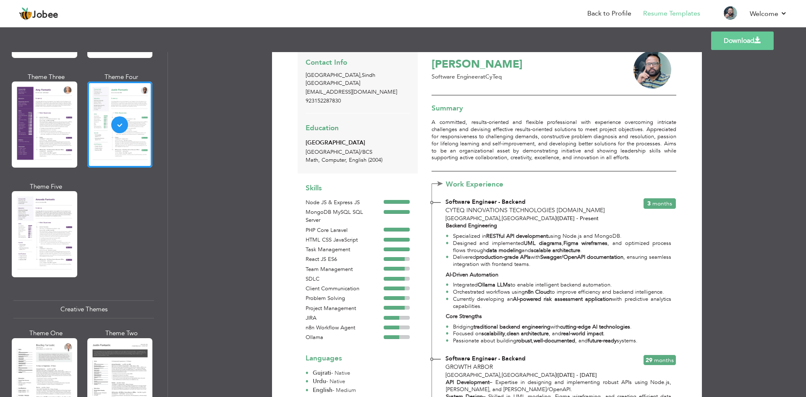
scroll to position [0, 0]
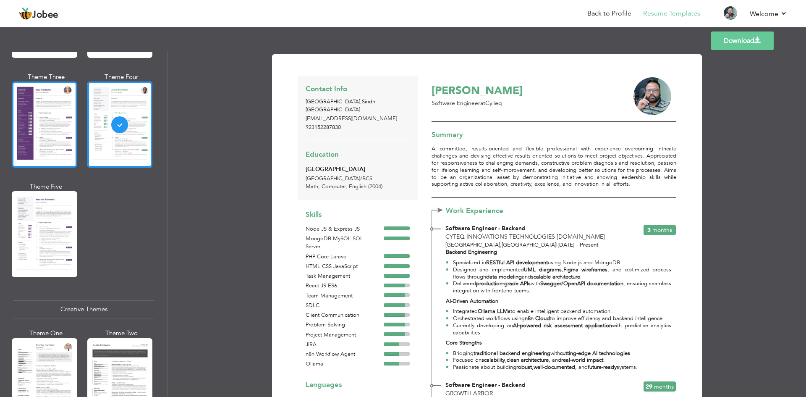
click at [42, 136] on div at bounding box center [44, 124] width 65 height 86
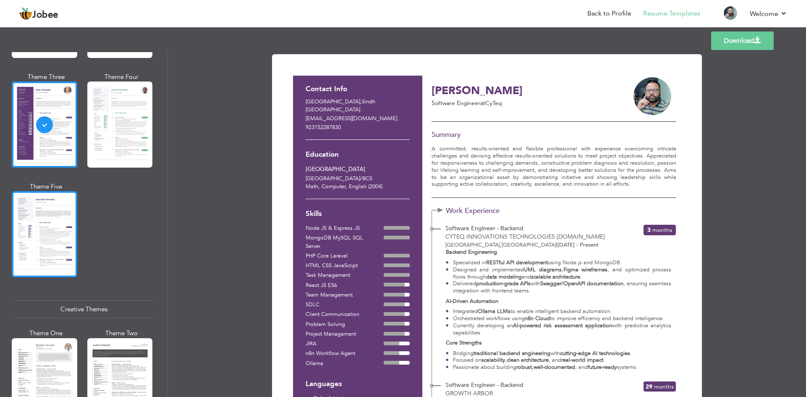
click at [41, 230] on div at bounding box center [44, 234] width 65 height 86
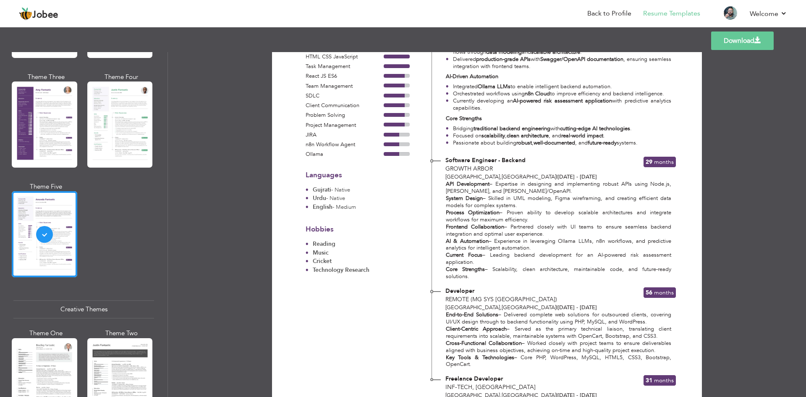
scroll to position [210, 0]
click at [94, 374] on div at bounding box center [119, 381] width 65 height 86
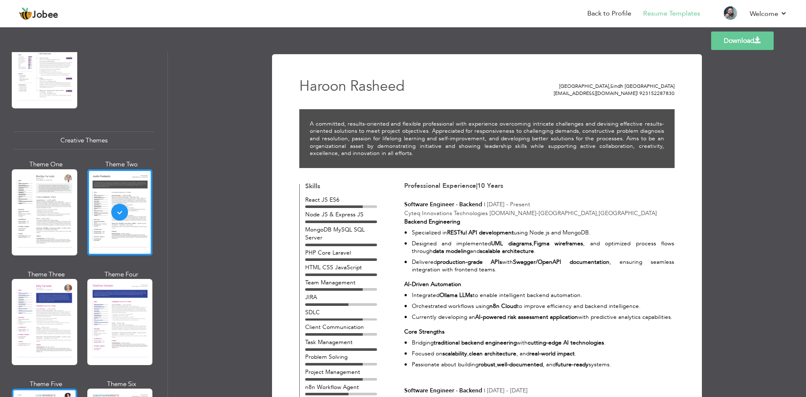
scroll to position [1049, 0]
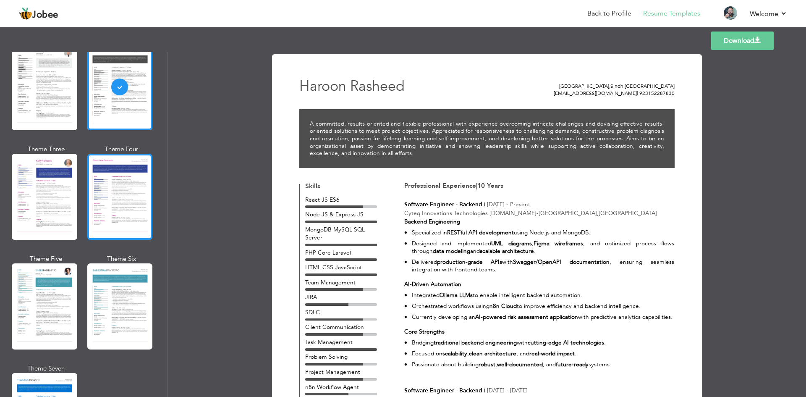
click at [125, 181] on div at bounding box center [119, 197] width 65 height 86
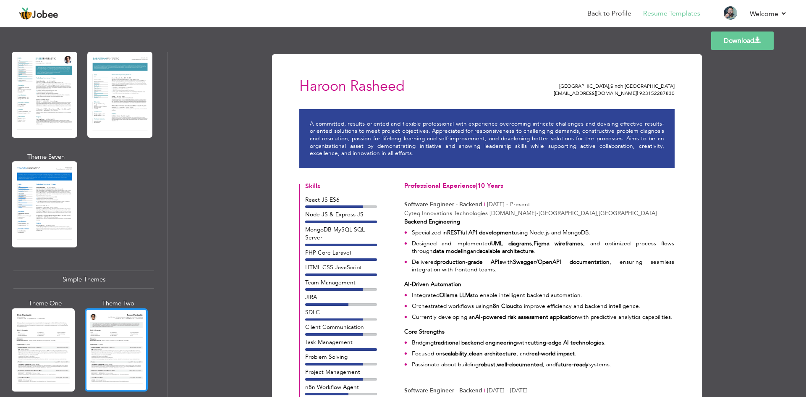
scroll to position [1366, 0]
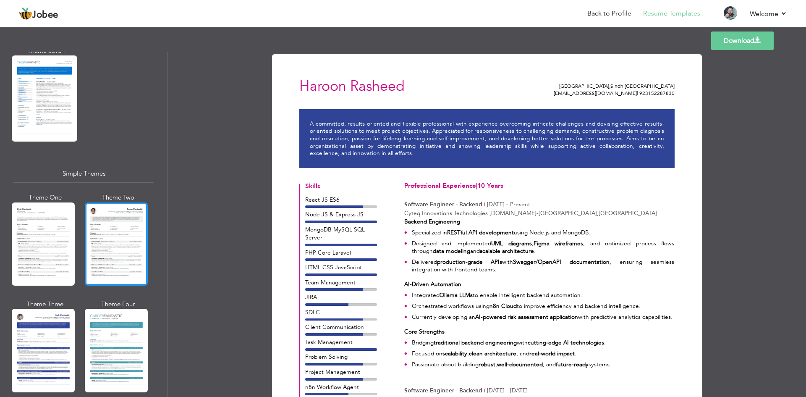
click at [98, 233] on div at bounding box center [116, 243] width 63 height 83
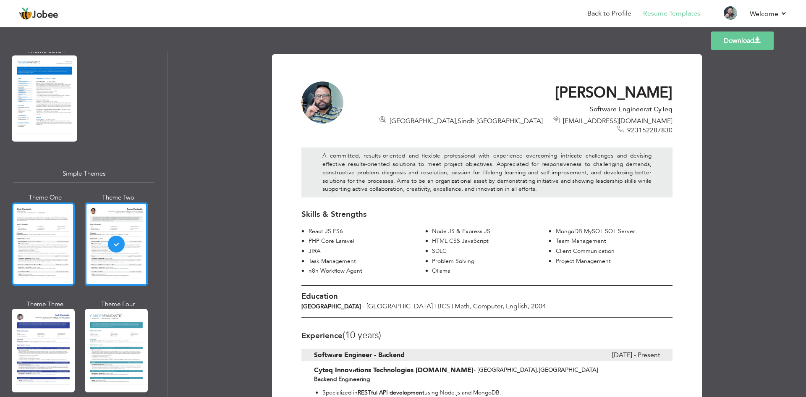
click at [58, 219] on div at bounding box center [43, 243] width 63 height 83
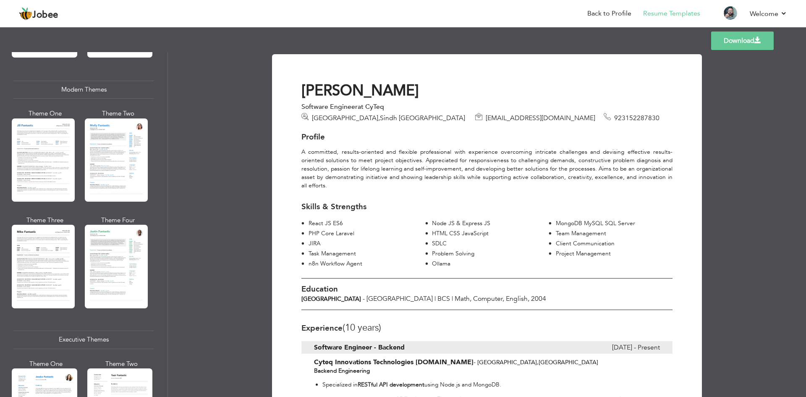
scroll to position [0, 0]
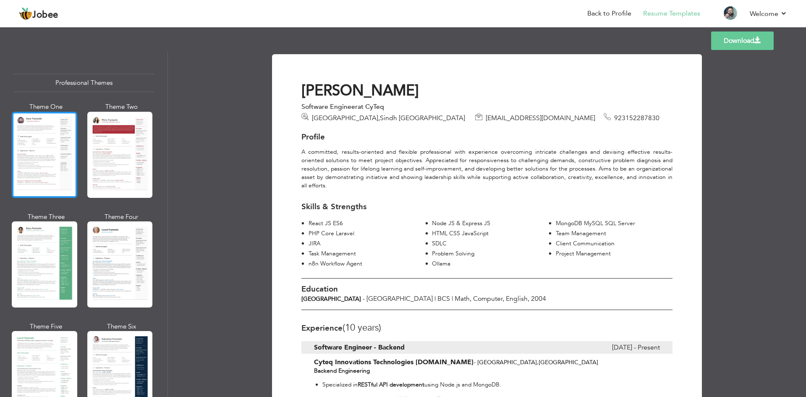
click at [65, 149] on div at bounding box center [44, 155] width 65 height 86
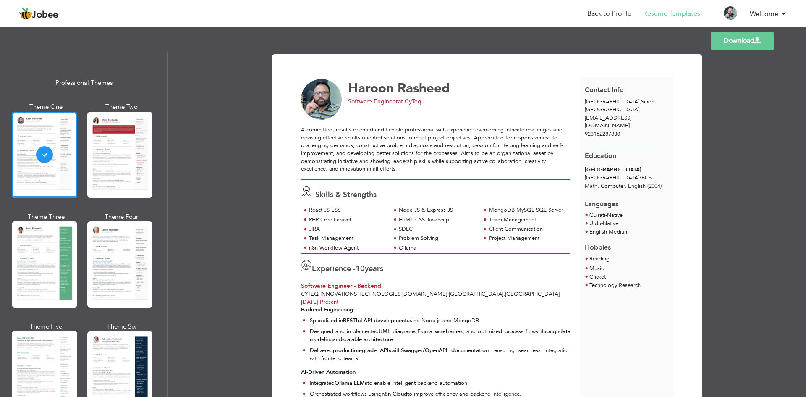
click at [727, 42] on link "Download" at bounding box center [742, 40] width 63 height 18
click at [754, 47] on link "Download" at bounding box center [742, 40] width 63 height 18
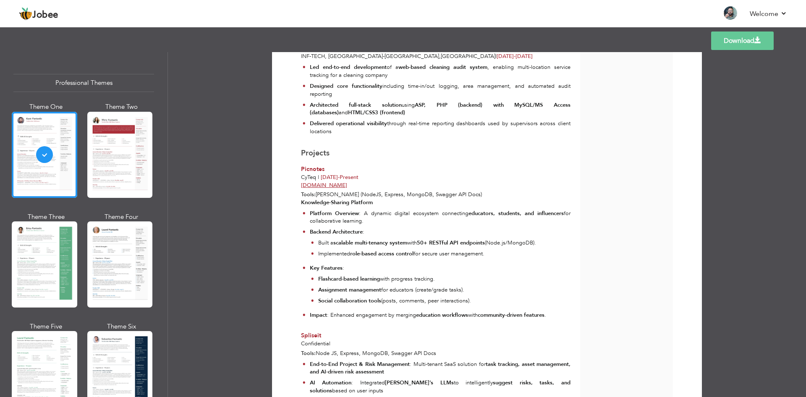
scroll to position [732, 0]
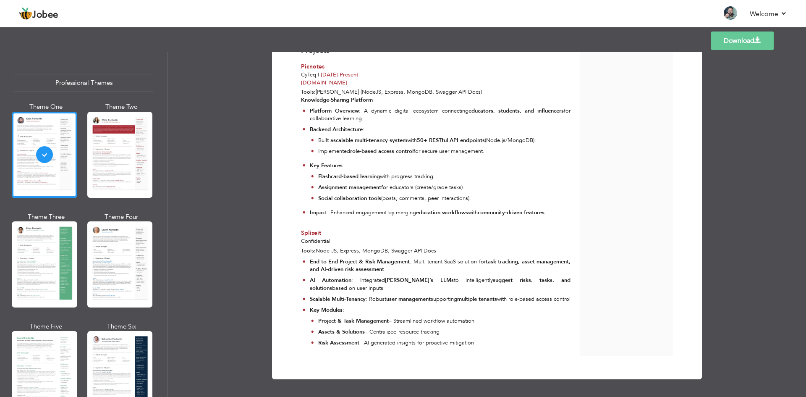
click at [752, 45] on link "Download" at bounding box center [742, 40] width 63 height 18
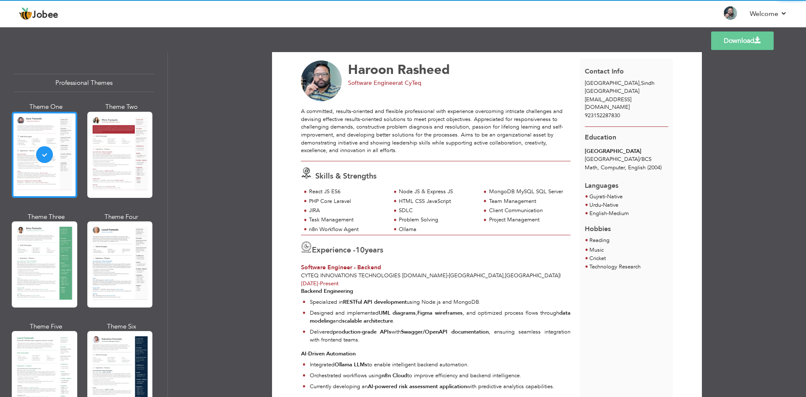
scroll to position [0, 0]
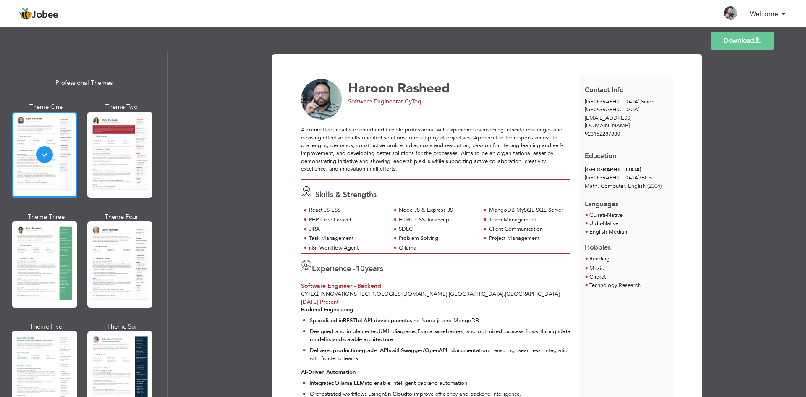
click at [757, 38] on span at bounding box center [757, 40] width 7 height 7
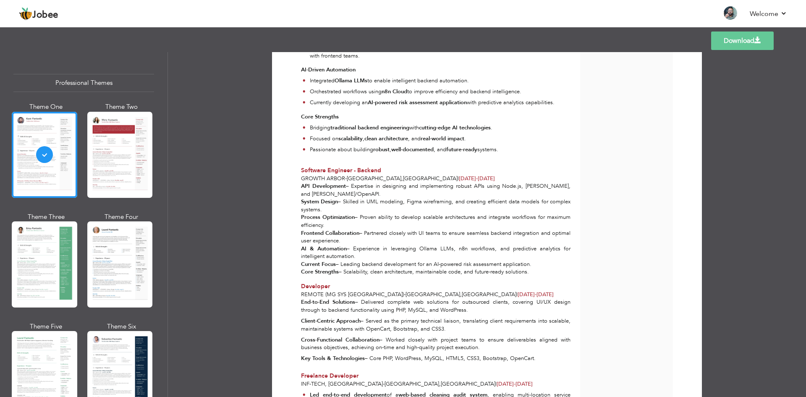
scroll to position [294, 0]
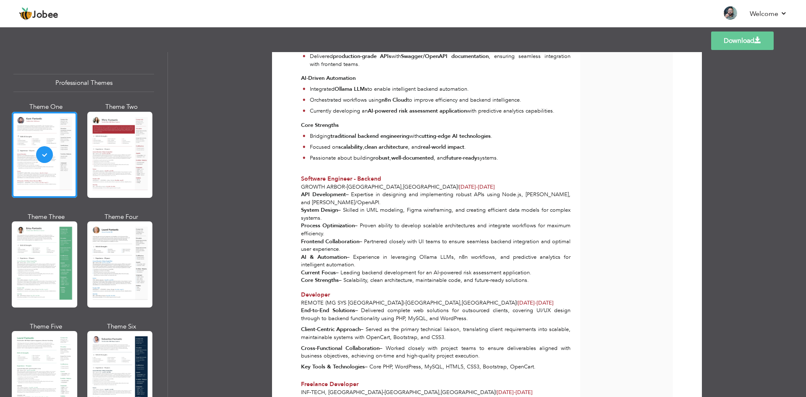
click at [735, 40] on link "Download" at bounding box center [742, 40] width 63 height 18
